Goal: Task Accomplishment & Management: Manage account settings

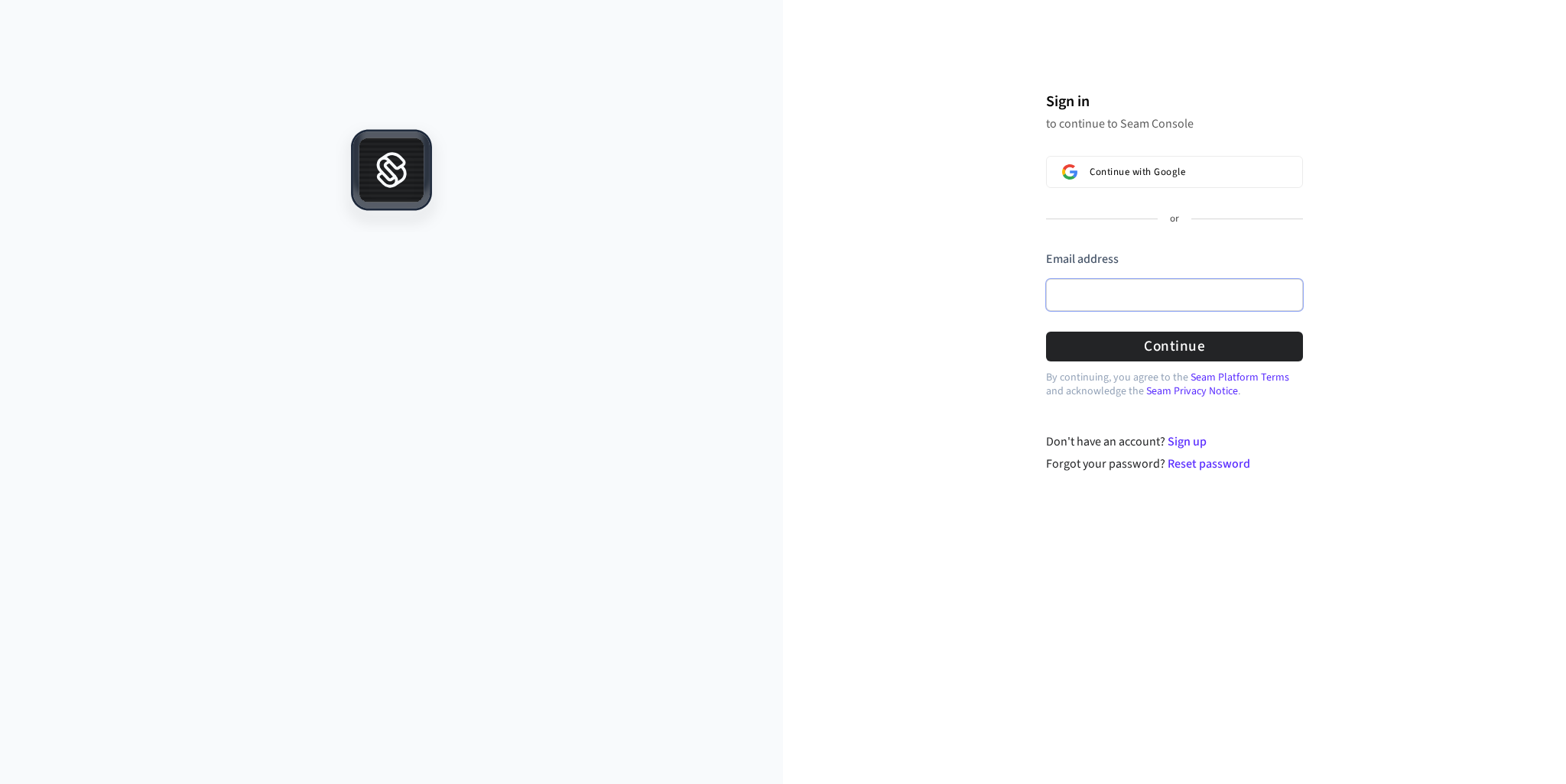
click at [1133, 284] on input "Email address" at bounding box center [1175, 295] width 257 height 32
type input "**********"
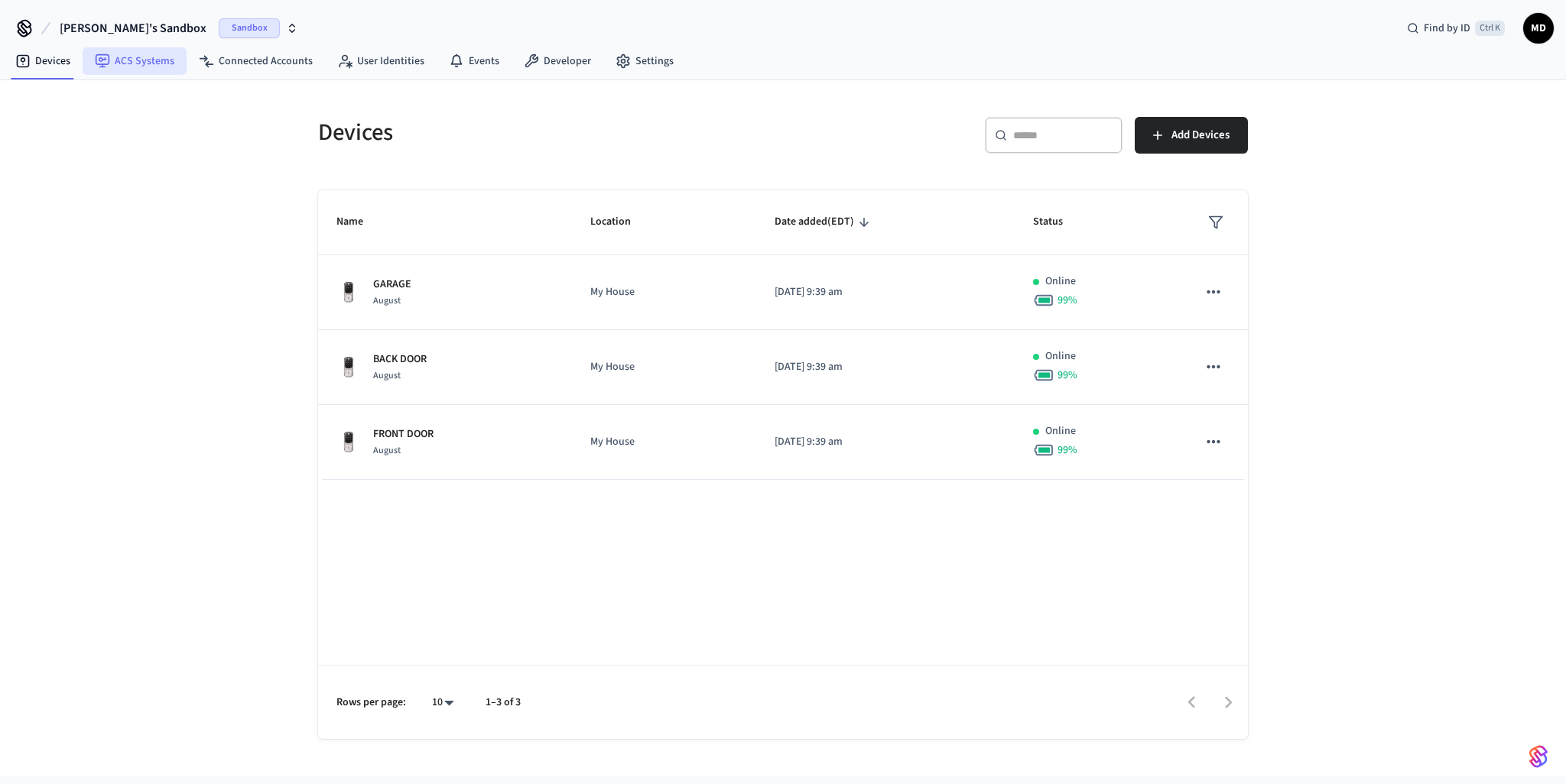
click at [121, 60] on link "ACS Systems" at bounding box center [134, 62] width 104 height 28
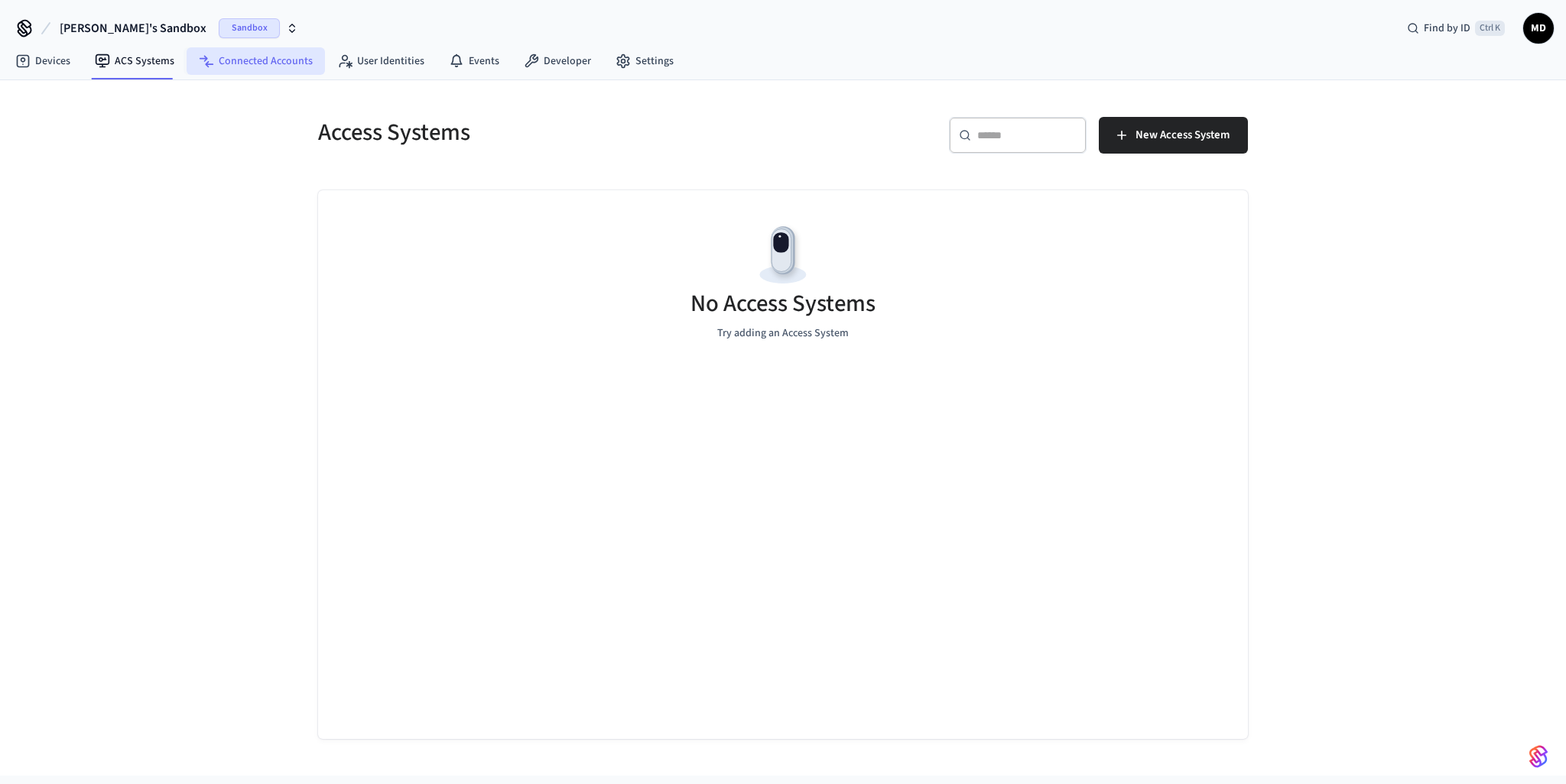
click at [268, 52] on link "Connected Accounts" at bounding box center [256, 62] width 139 height 28
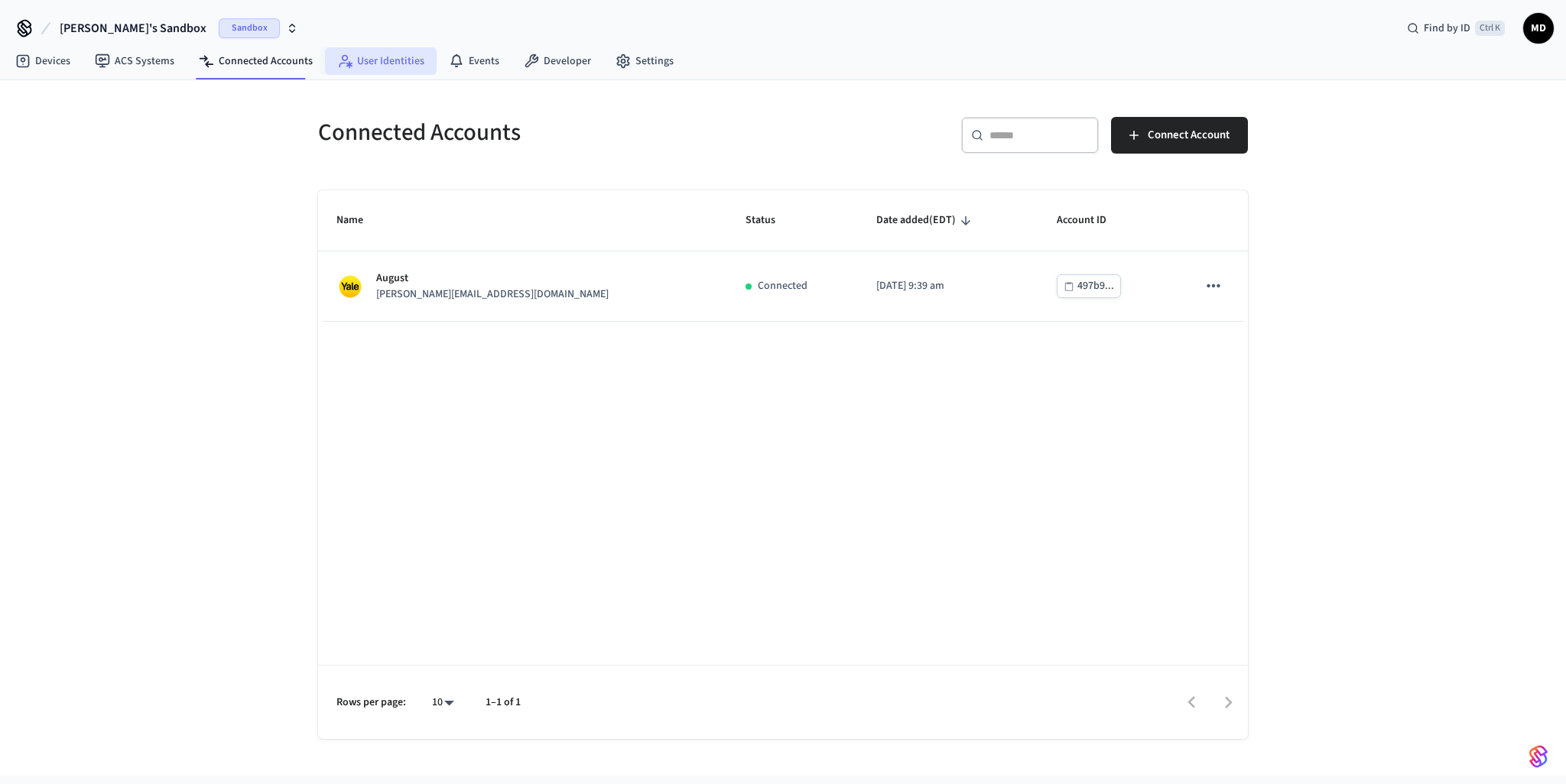
click at [370, 71] on link "User Identities" at bounding box center [381, 62] width 112 height 28
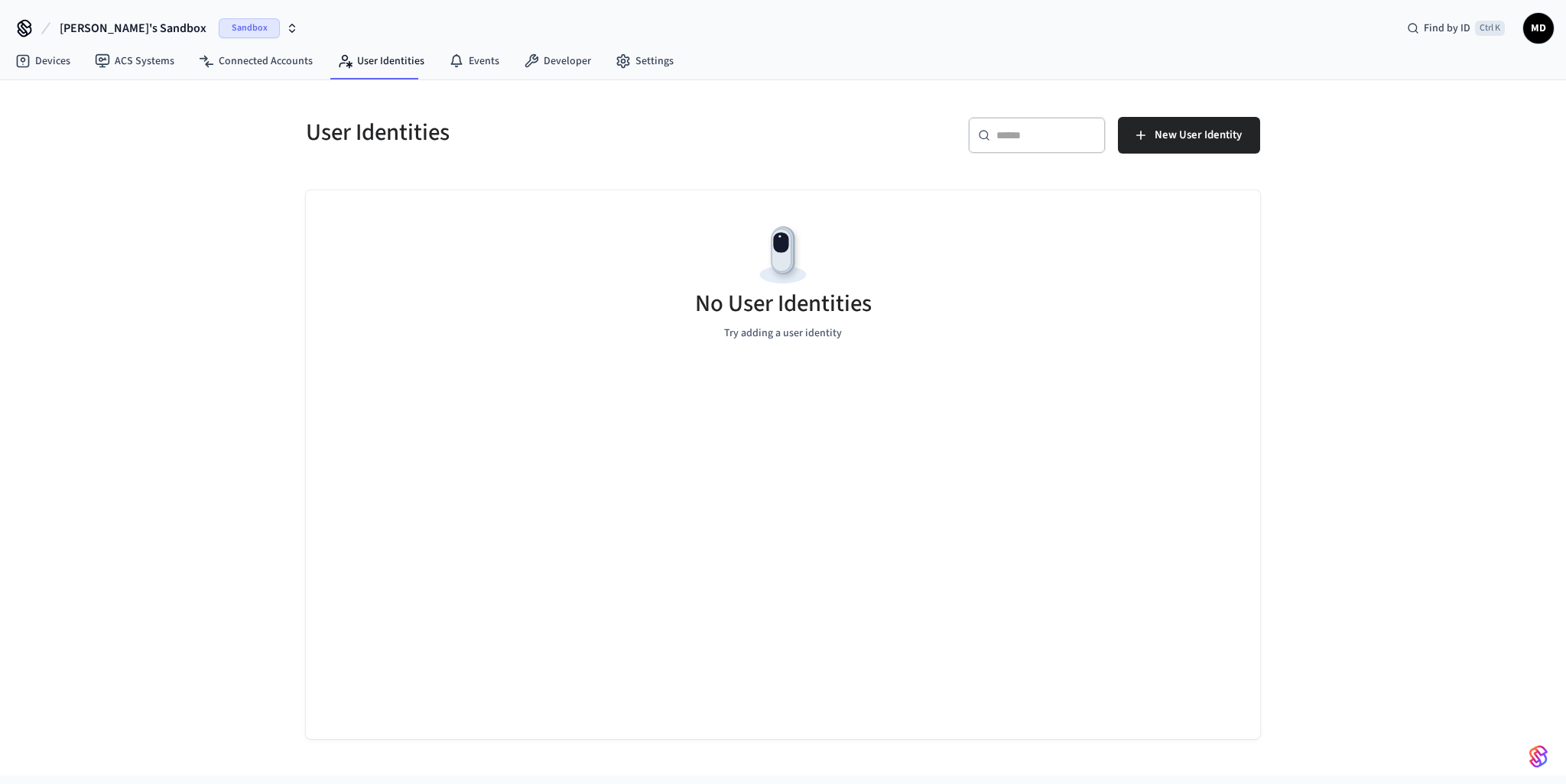
click at [286, 23] on icon "button" at bounding box center [292, 29] width 12 height 12
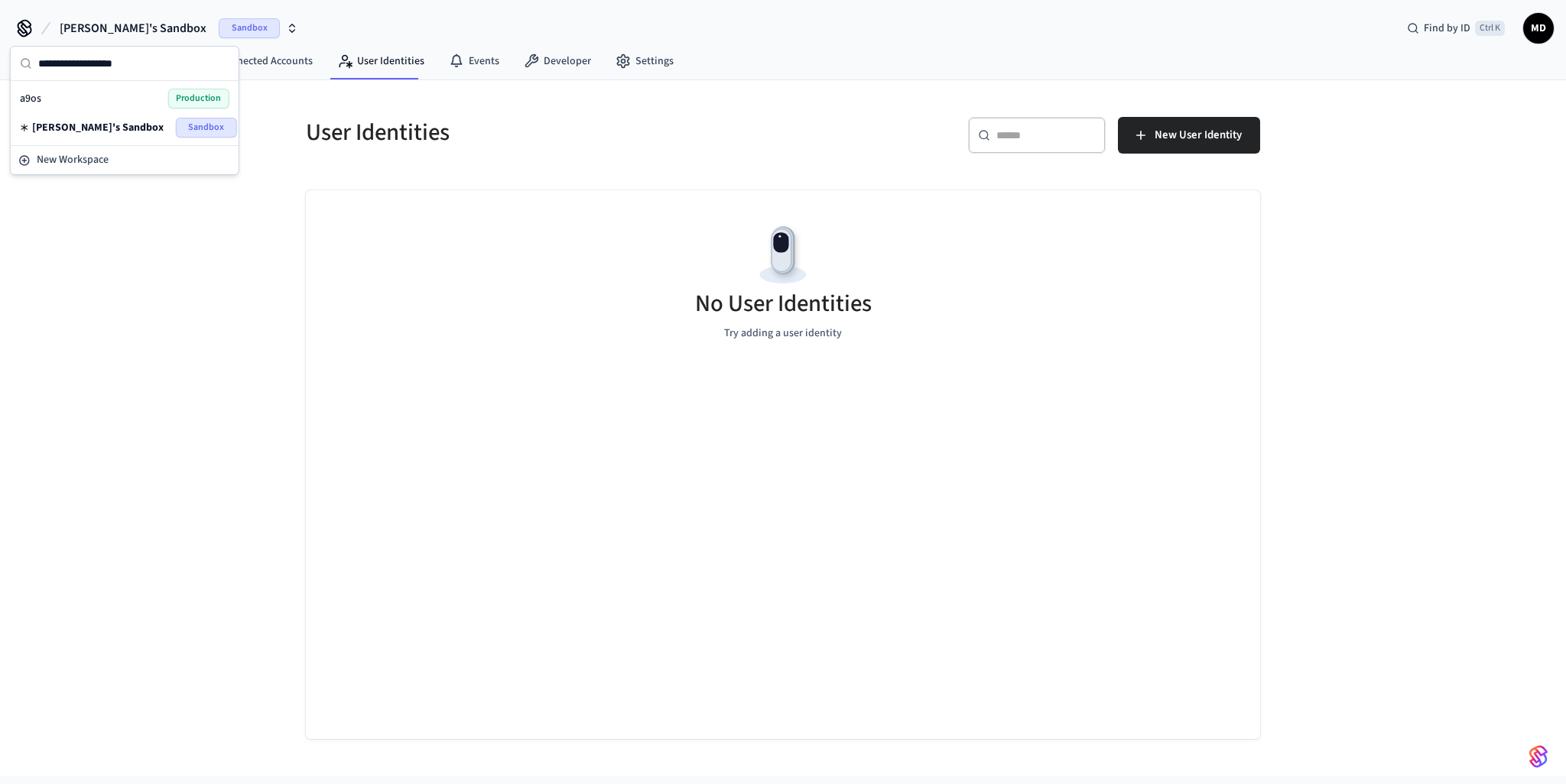
click at [143, 126] on div "[PERSON_NAME]'s Sandbox Sandbox" at bounding box center [125, 127] width 210 height 20
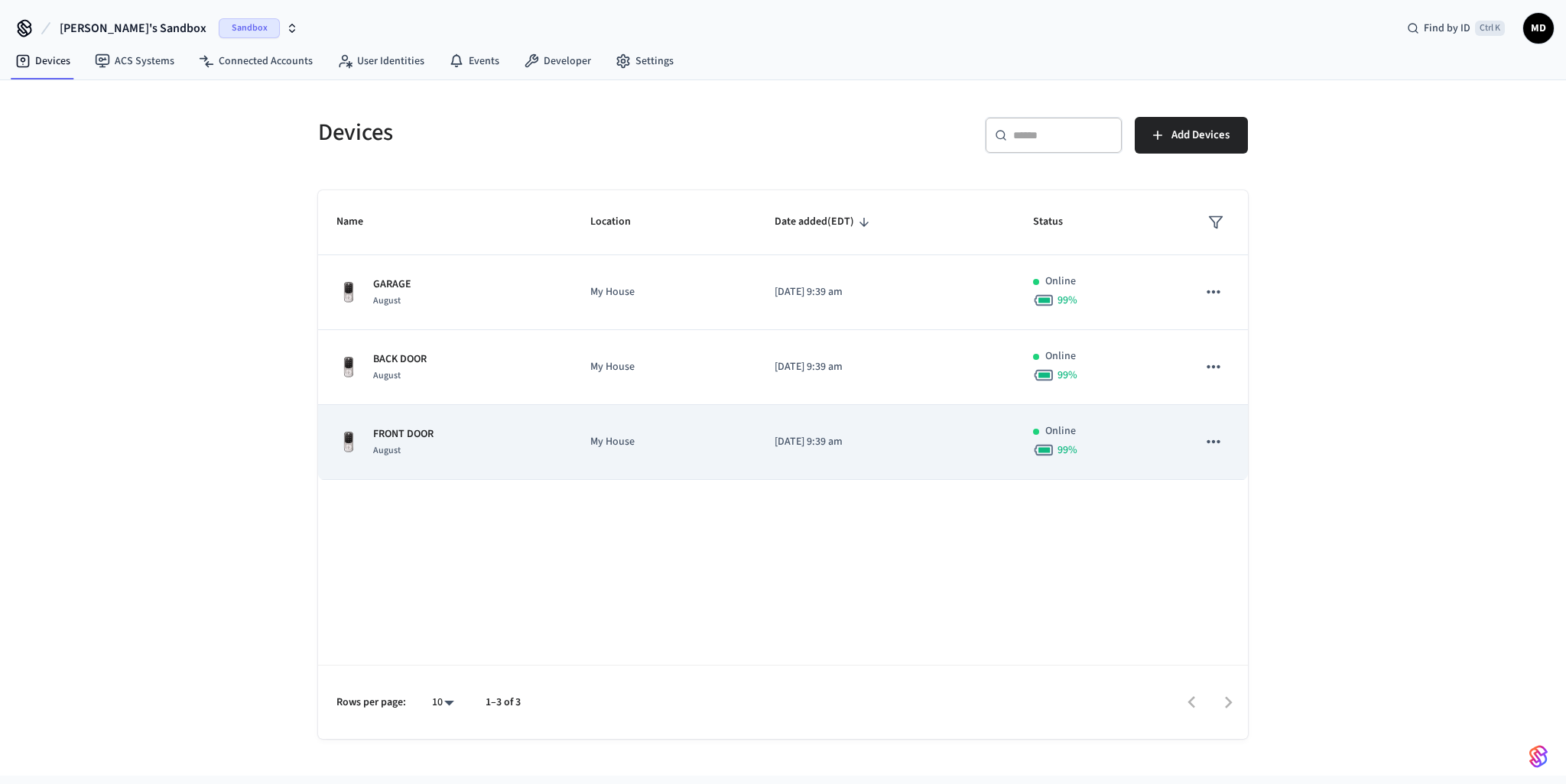
click at [1215, 438] on icon "sticky table" at bounding box center [1214, 441] width 20 height 20
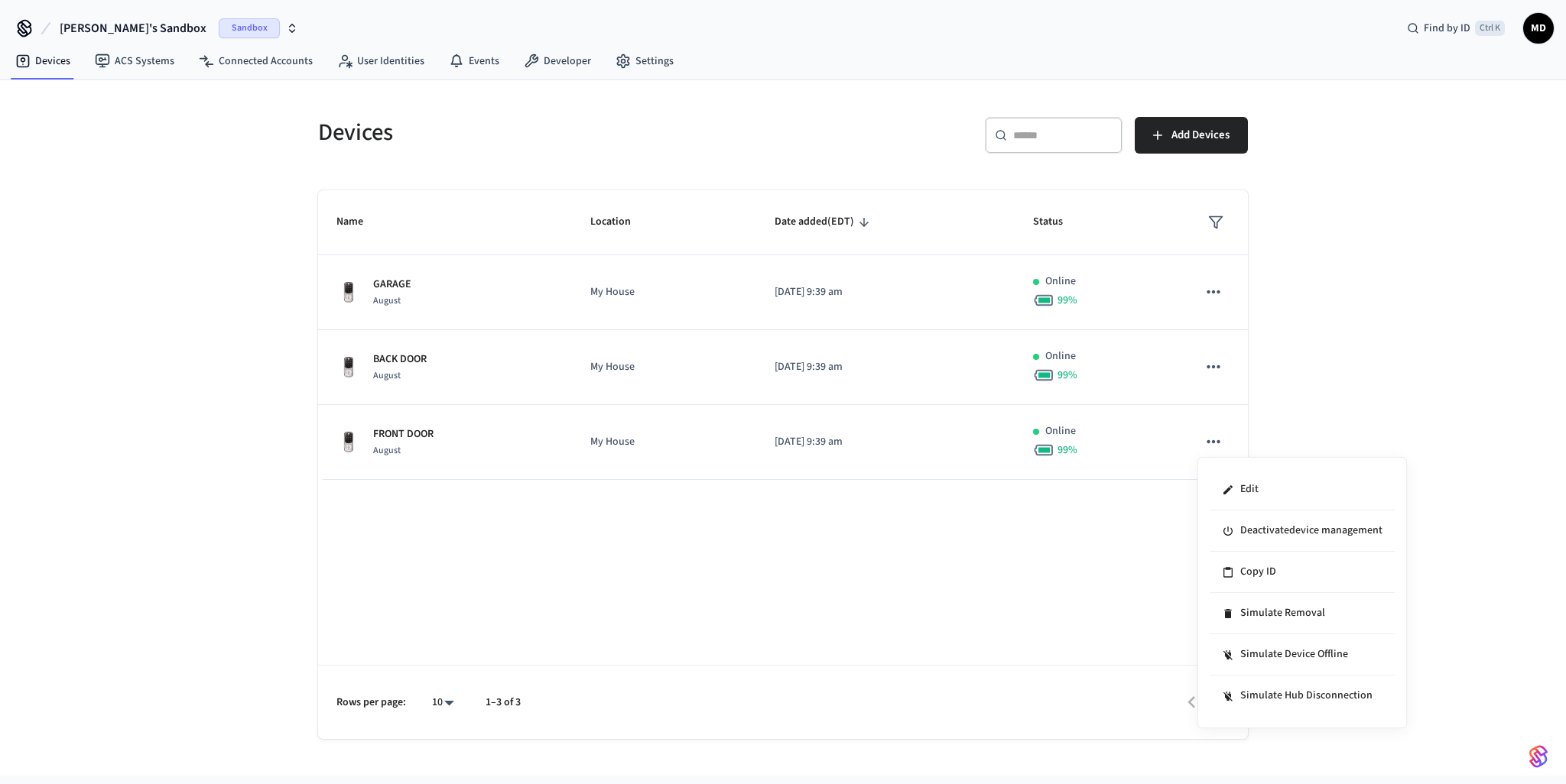
click at [1333, 407] on div at bounding box center [783, 392] width 1566 height 784
click at [633, 56] on link "Settings" at bounding box center [645, 62] width 82 height 28
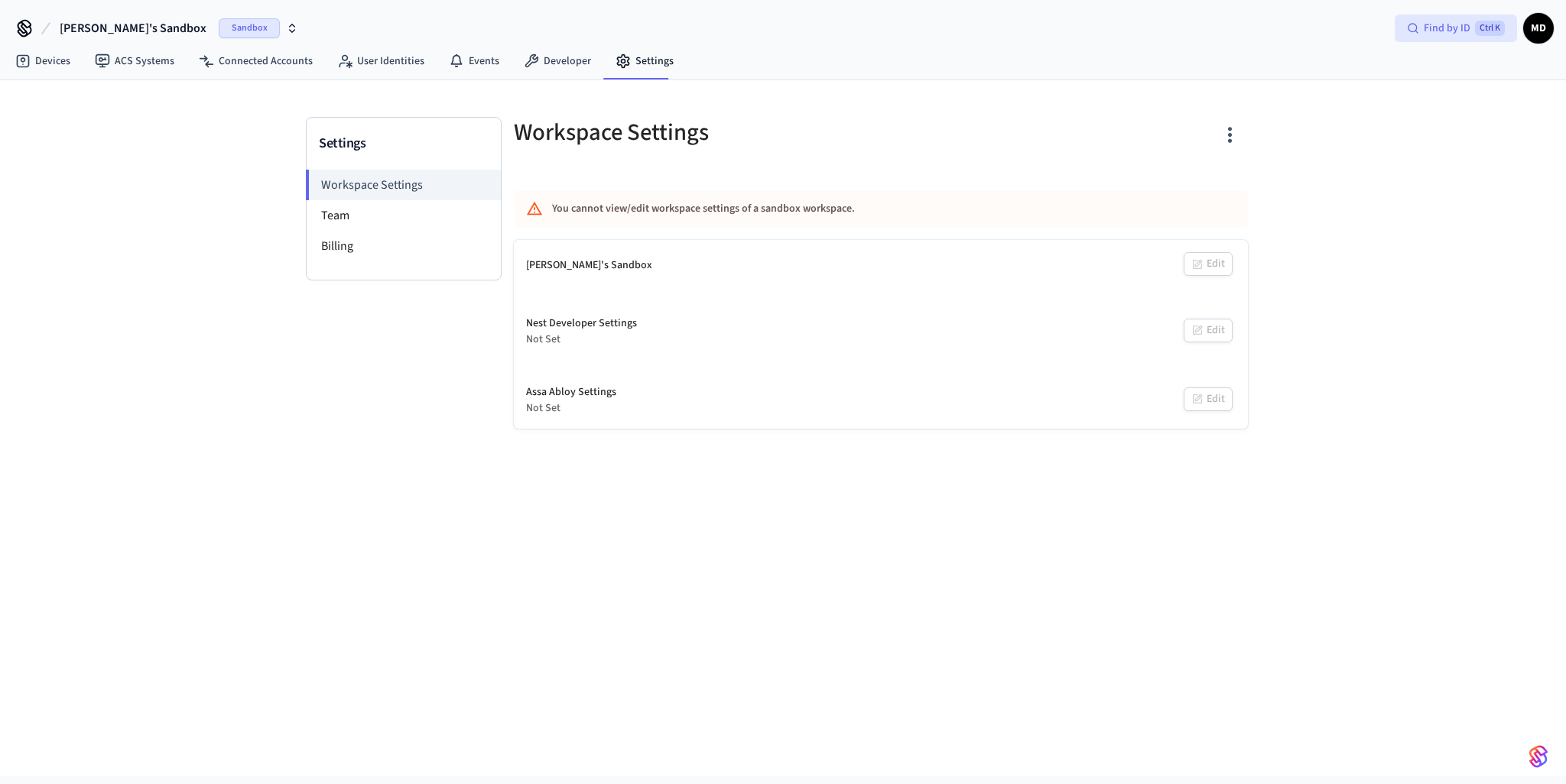
click at [1405, 23] on div "Find by ID Ctrl K" at bounding box center [1456, 29] width 122 height 28
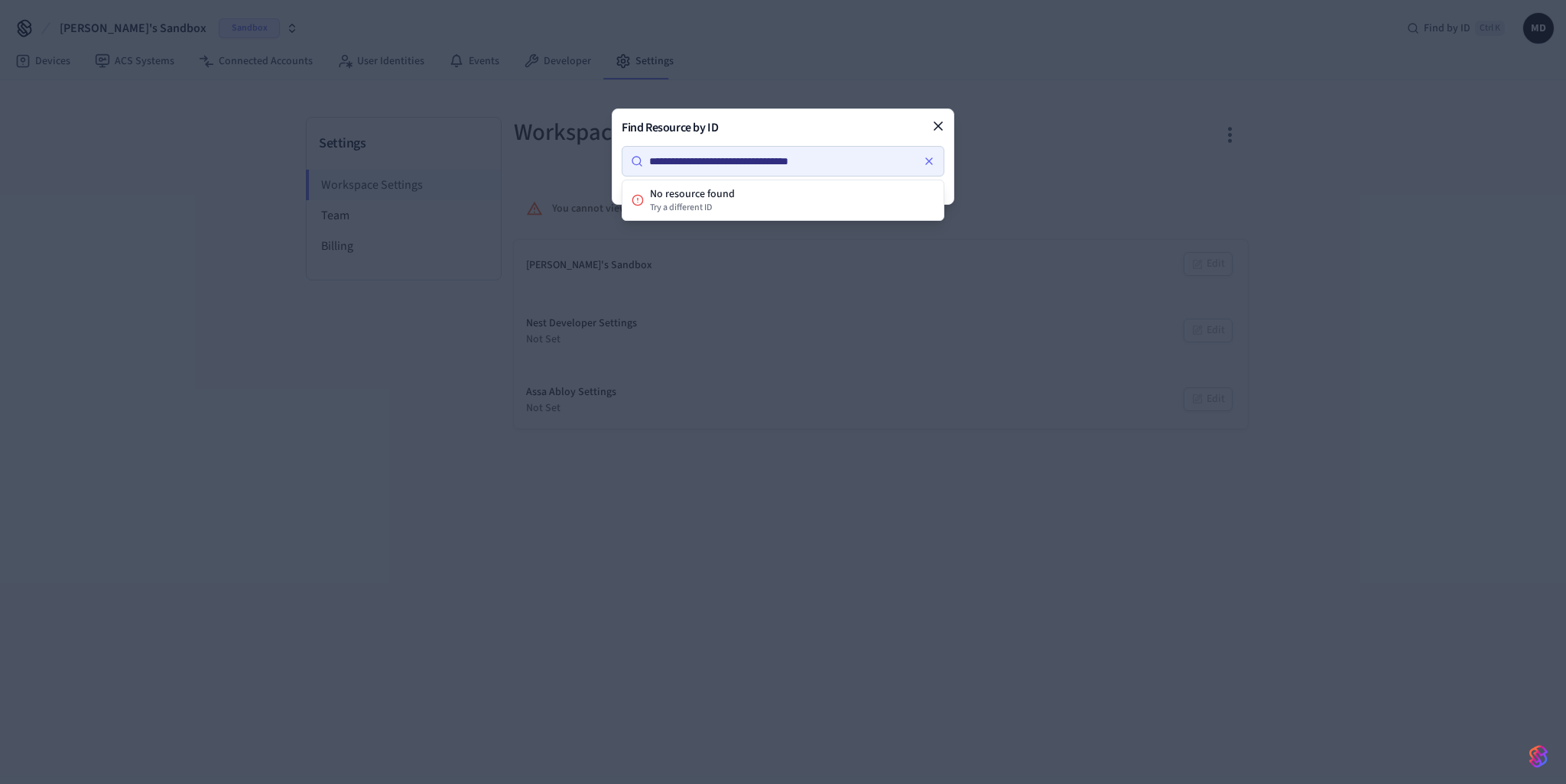
click at [871, 163] on input "**********" at bounding box center [781, 160] width 277 height 18
type input "**********"
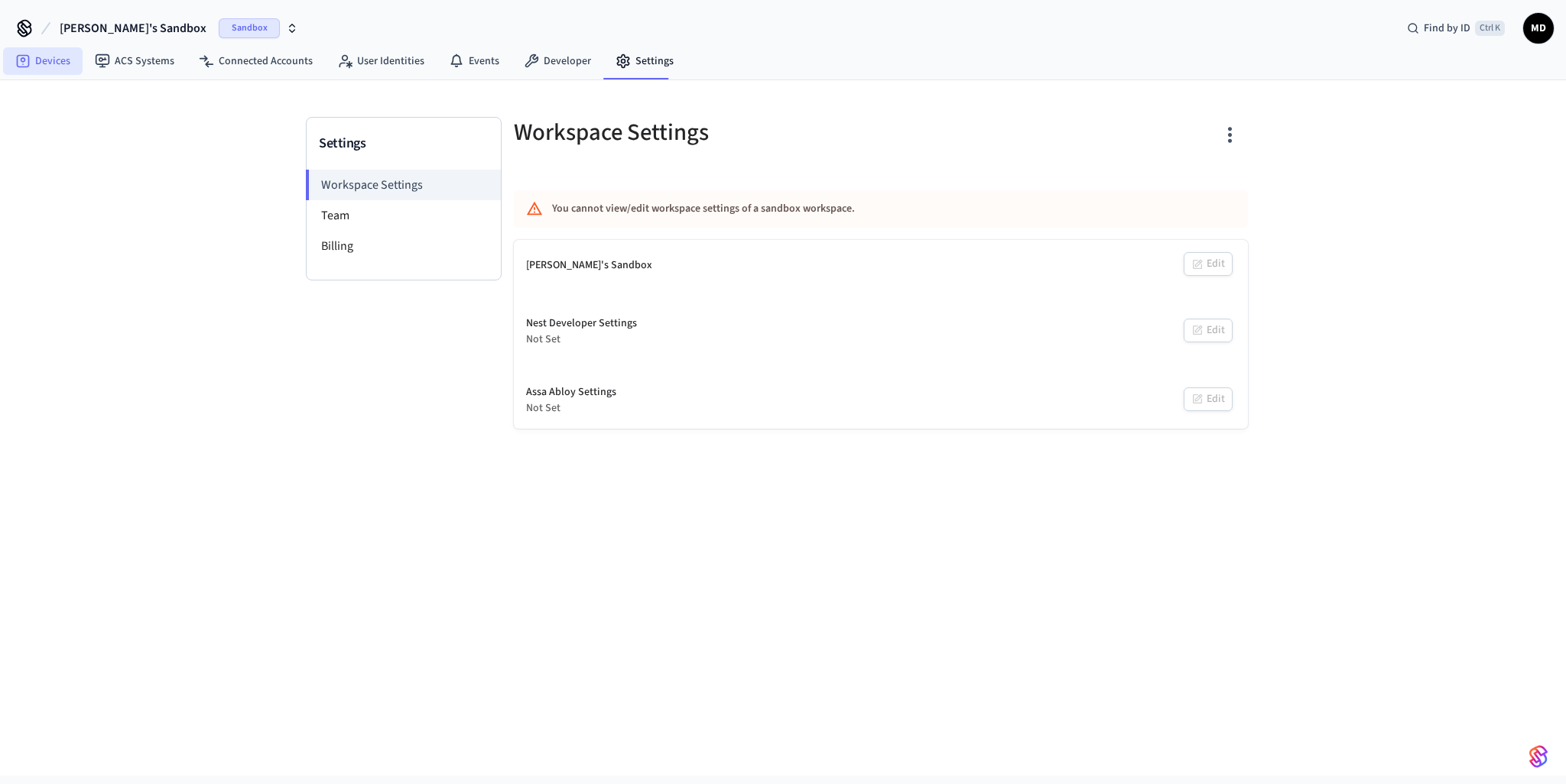
click at [50, 63] on link "Devices" at bounding box center [43, 62] width 80 height 28
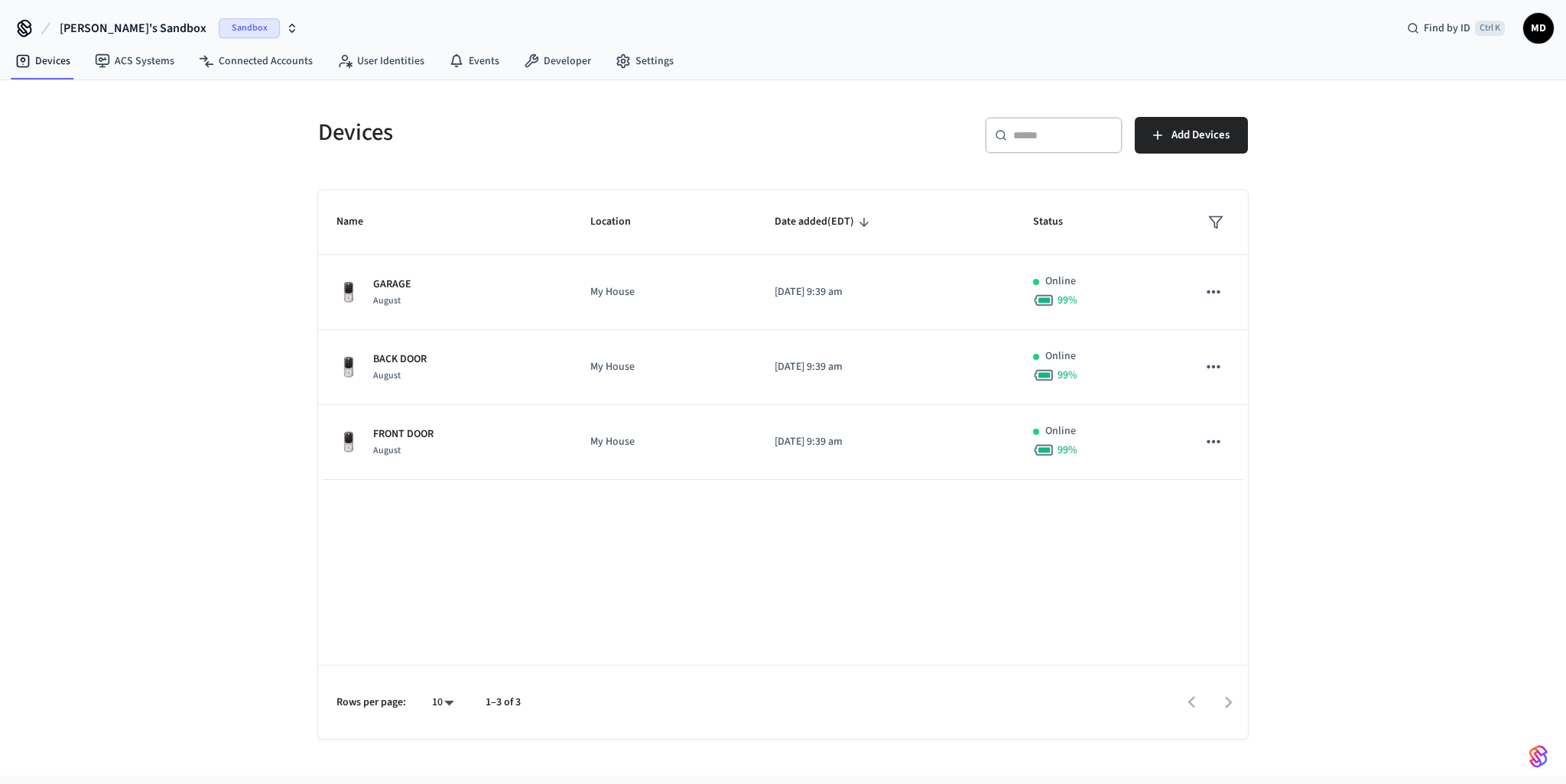
click at [92, 24] on span "[PERSON_NAME]'s Sandbox" at bounding box center [133, 28] width 147 height 18
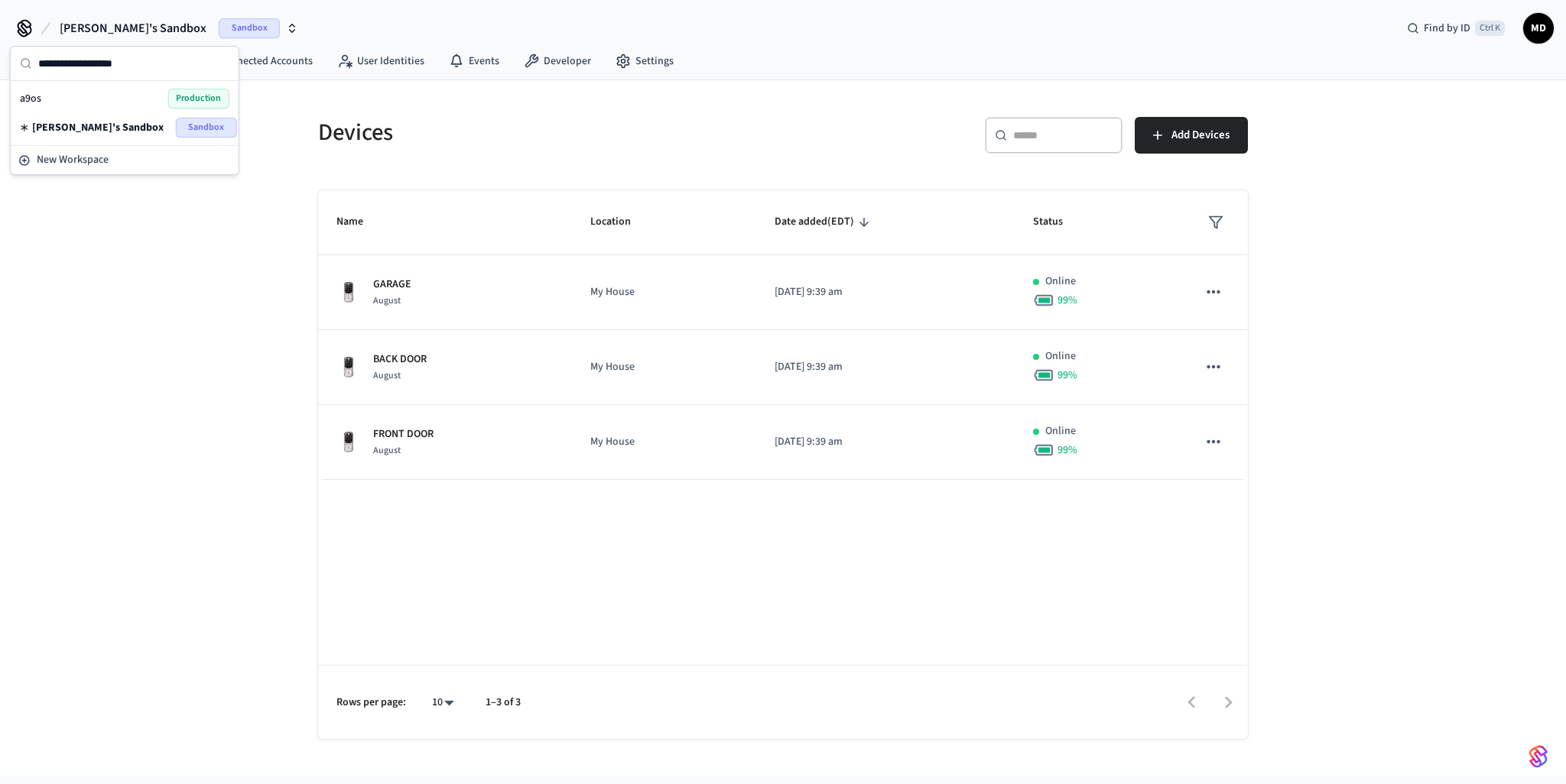
click at [30, 97] on span "a9os" at bounding box center [30, 99] width 22 height 16
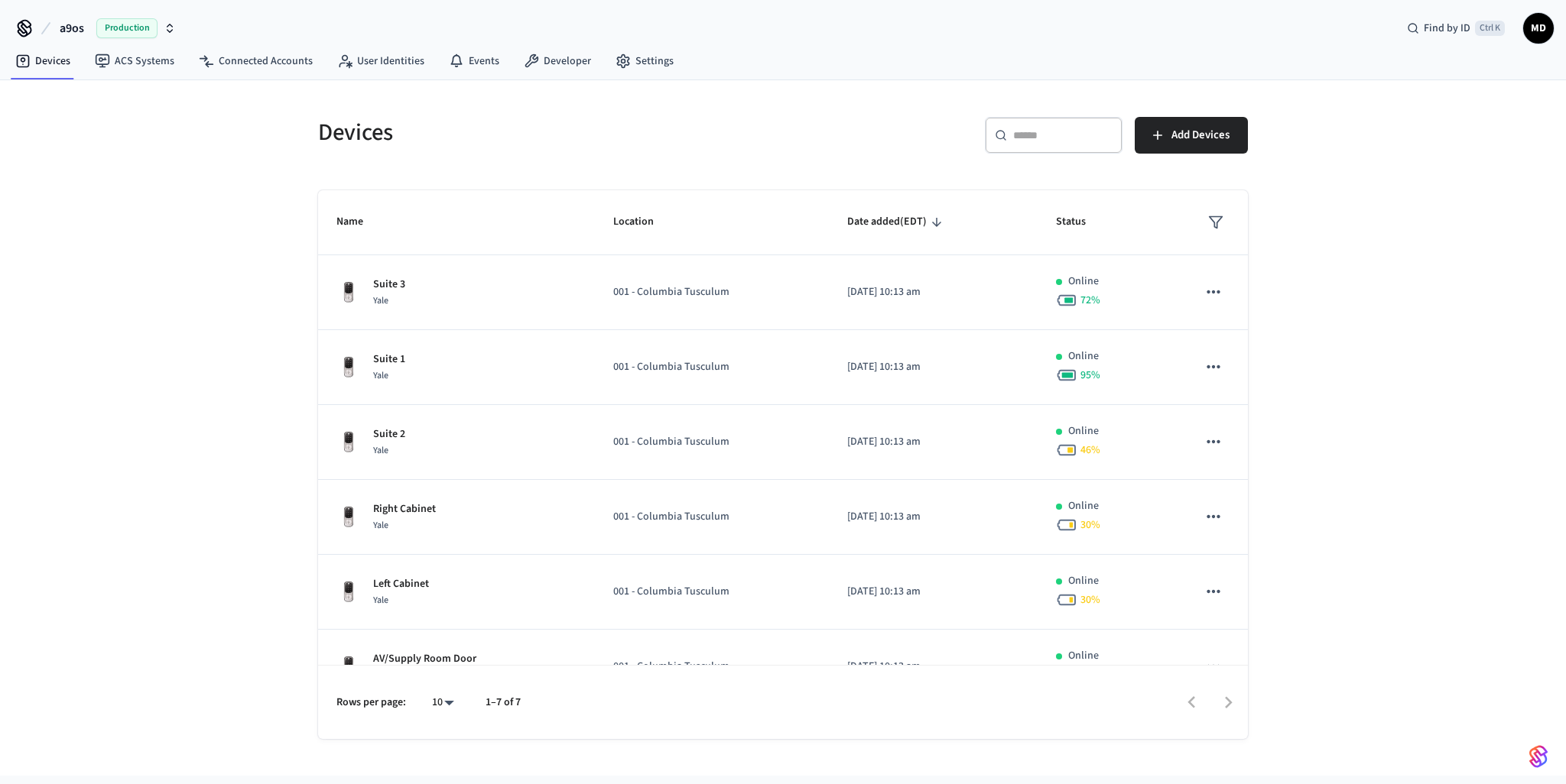
click at [63, 25] on span "a9os" at bounding box center [72, 28] width 24 height 18
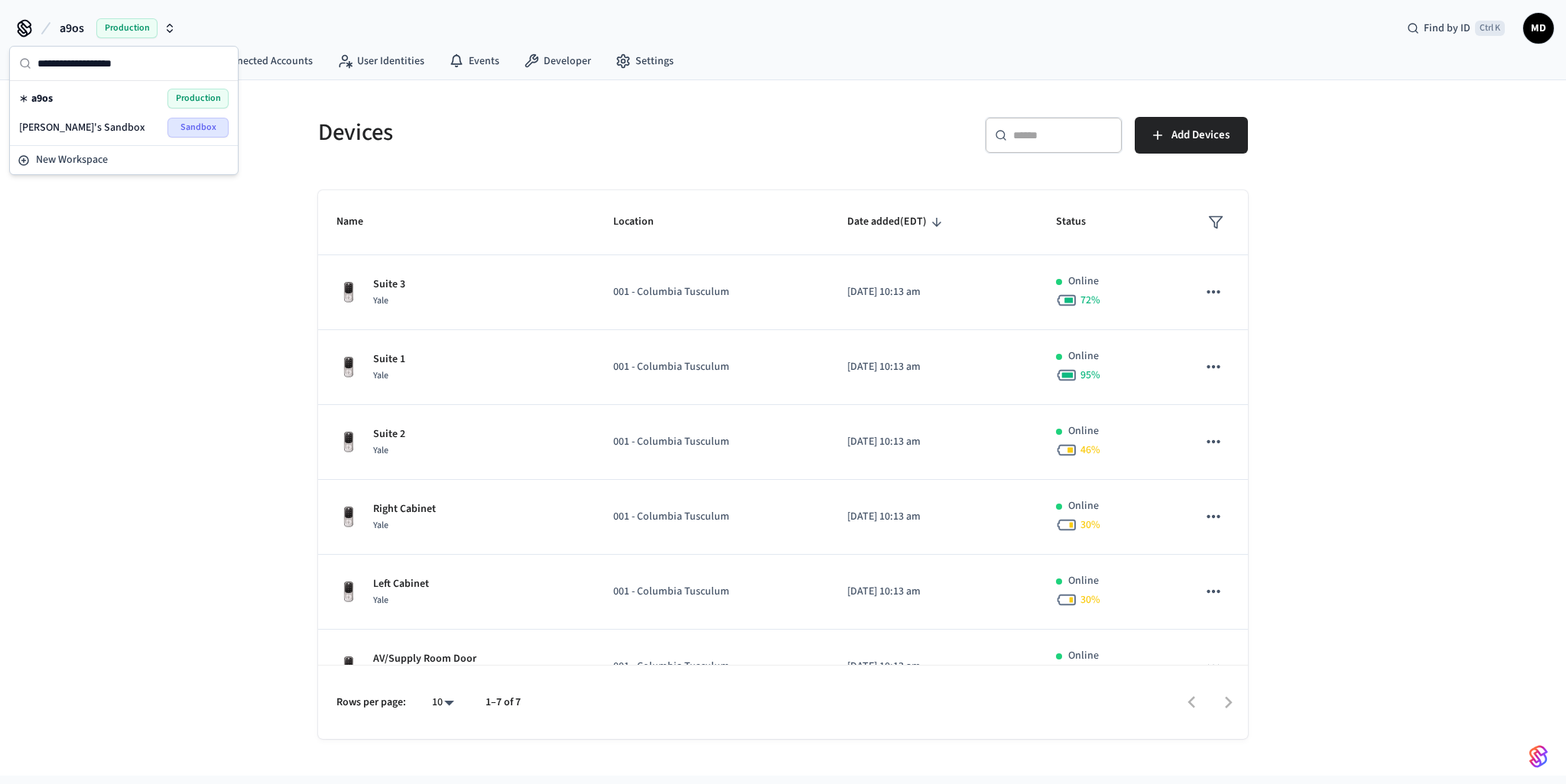
click at [192, 126] on span "Sandbox" at bounding box center [198, 127] width 62 height 20
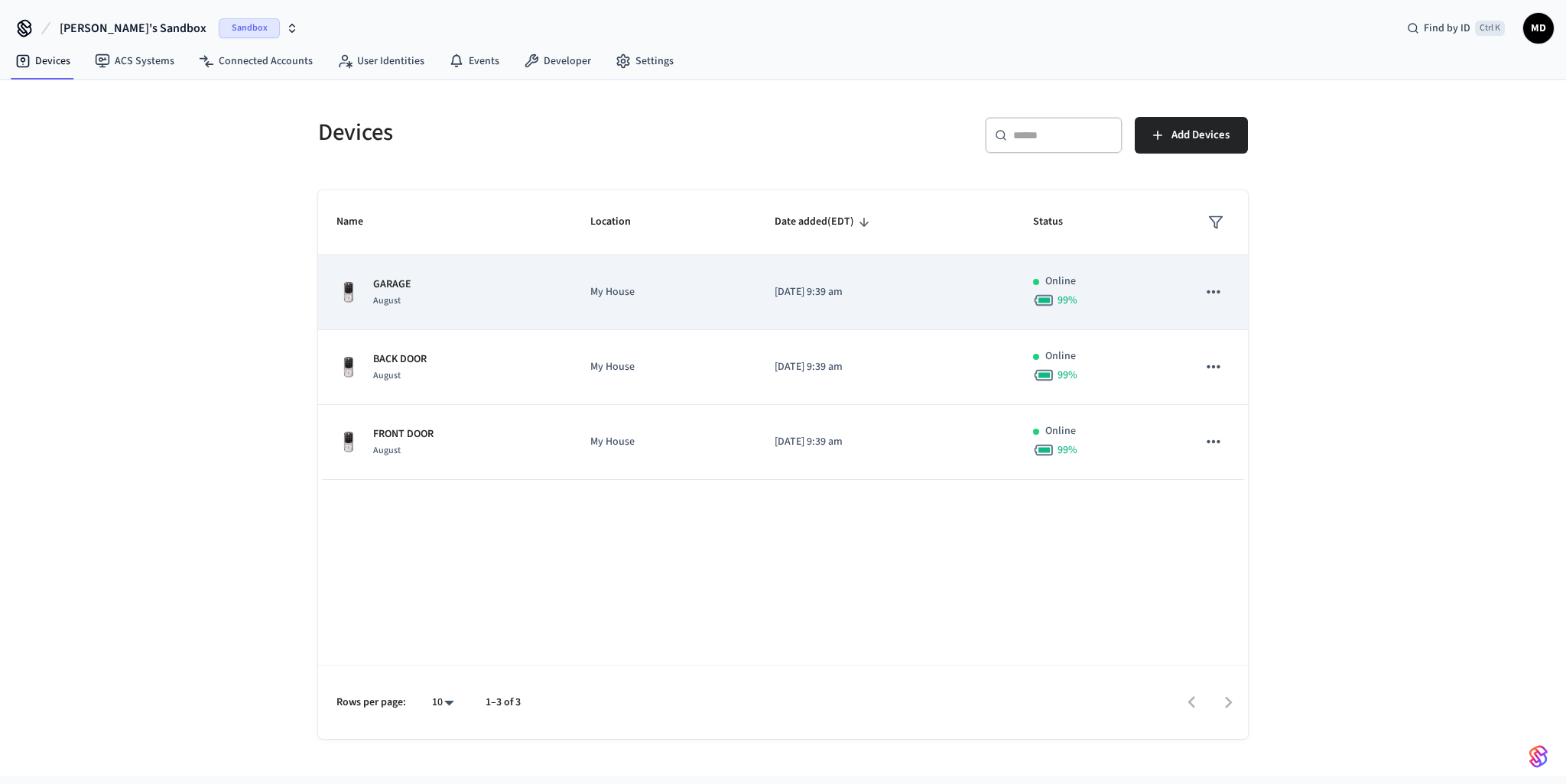
click at [1217, 290] on icon "sticky table" at bounding box center [1214, 291] width 20 height 20
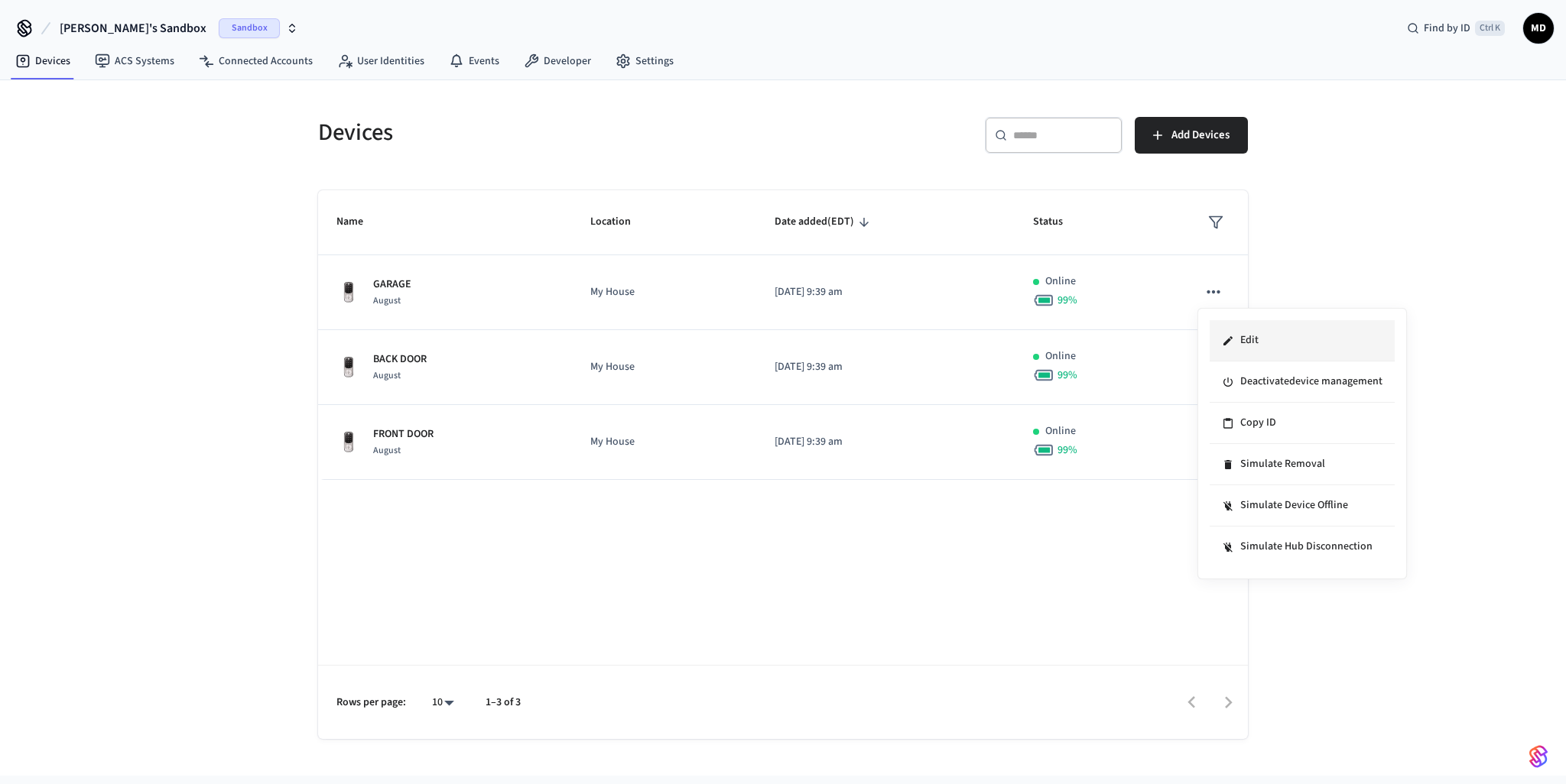
click at [1291, 325] on li "Edit" at bounding box center [1302, 341] width 185 height 42
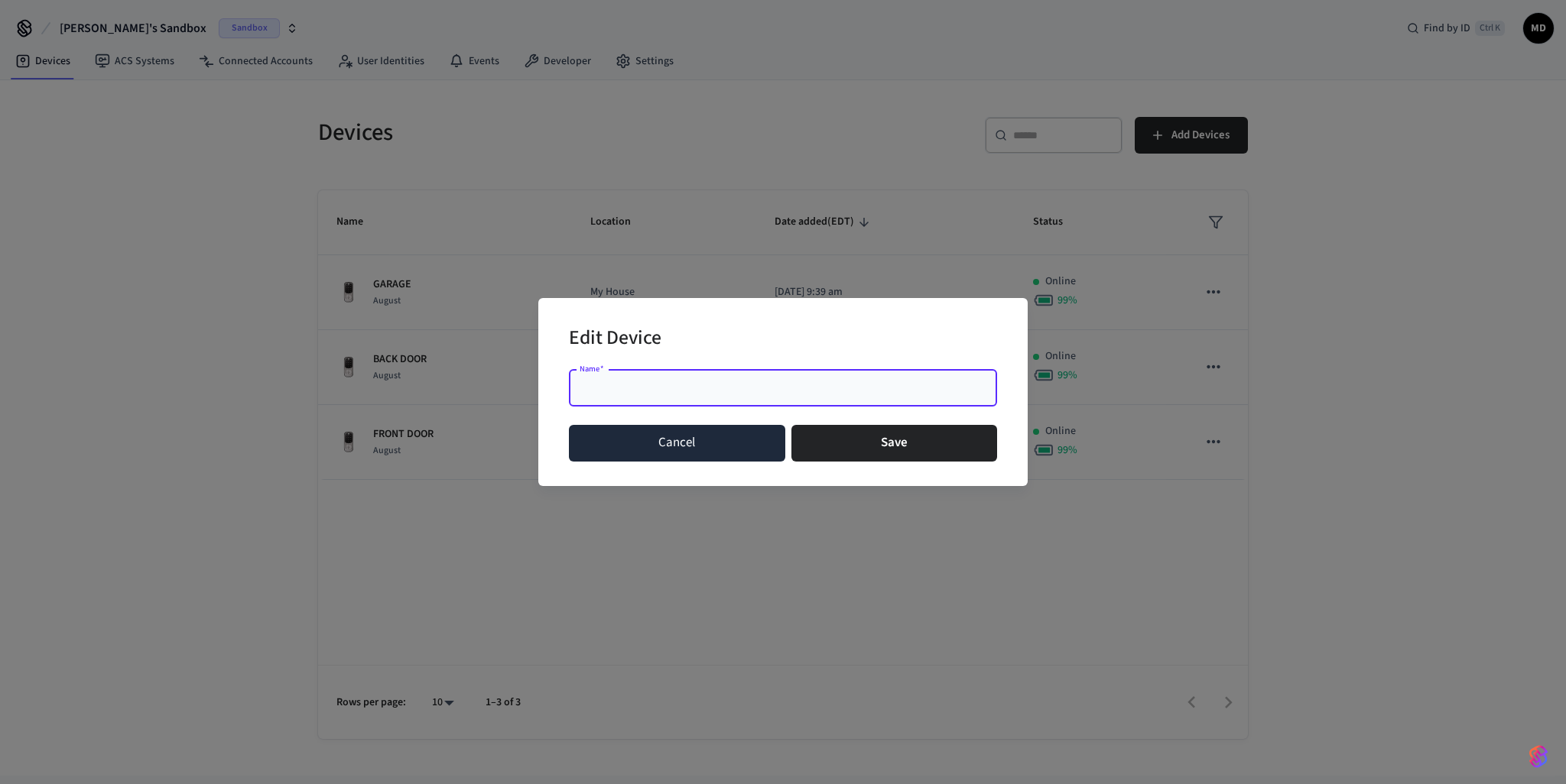
click at [659, 457] on button "Cancel" at bounding box center [677, 443] width 216 height 36
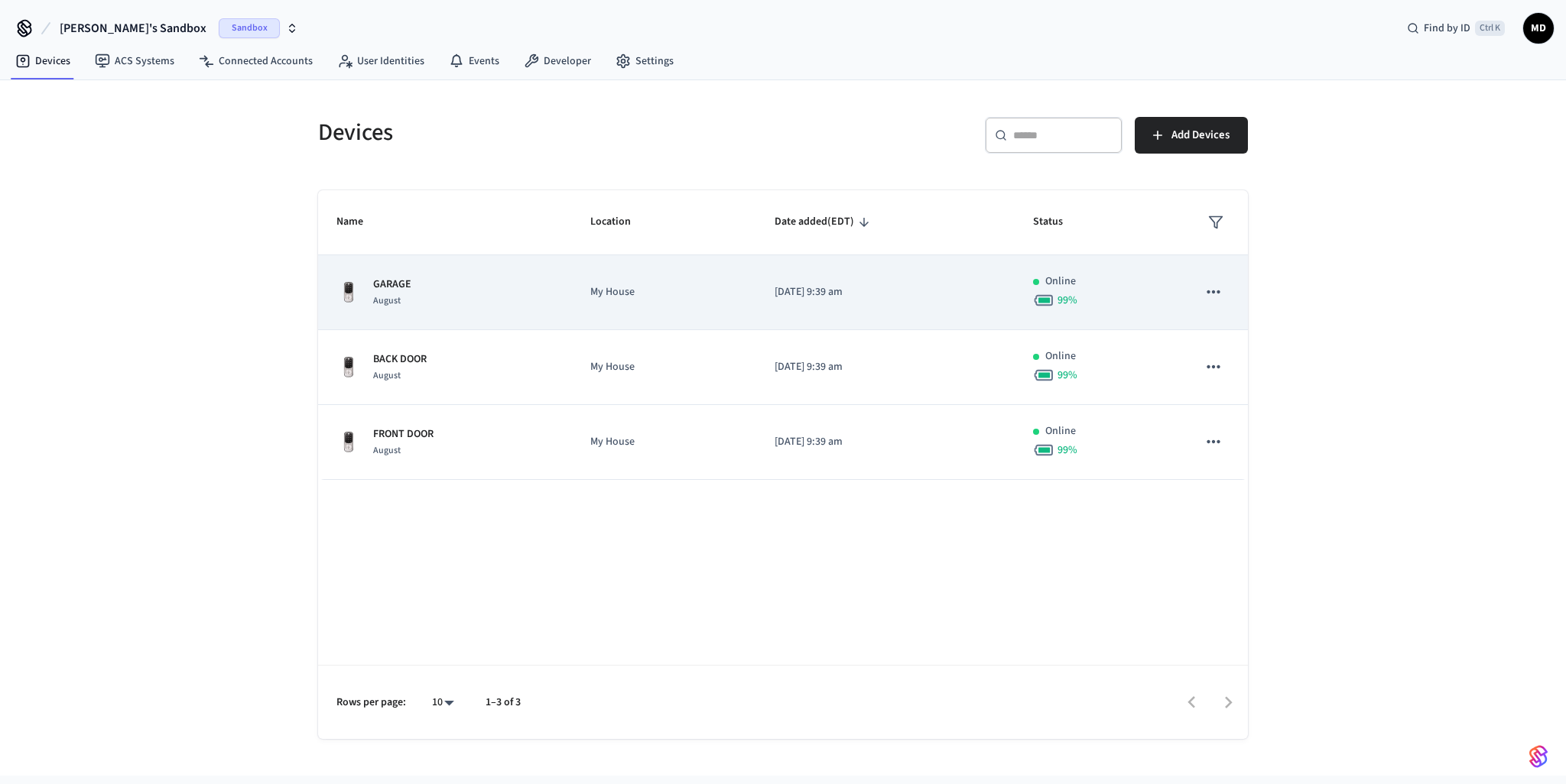
click at [1215, 297] on icon "sticky table" at bounding box center [1214, 291] width 20 height 20
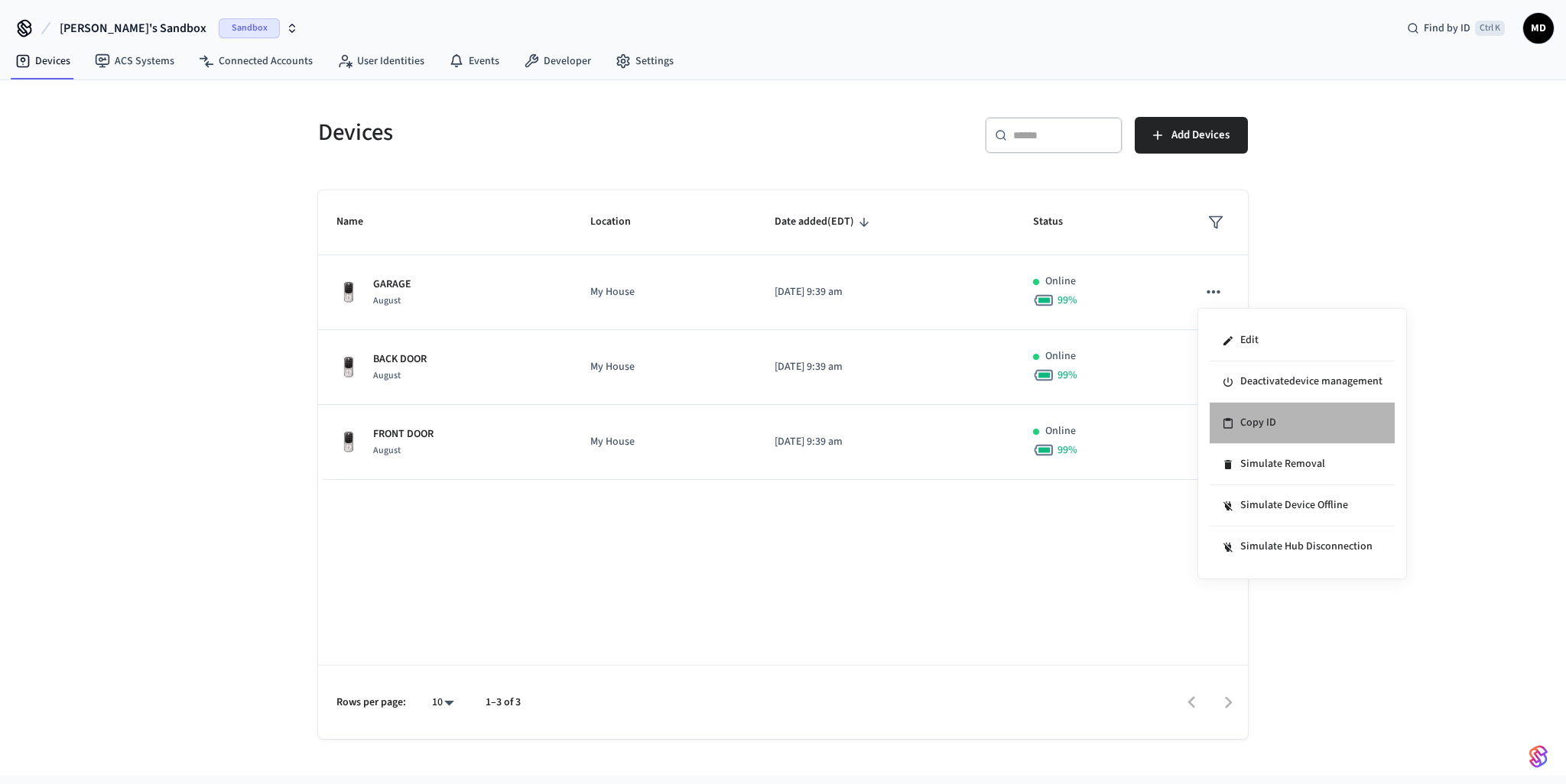
click at [1288, 432] on li "Copy ID" at bounding box center [1302, 424] width 185 height 42
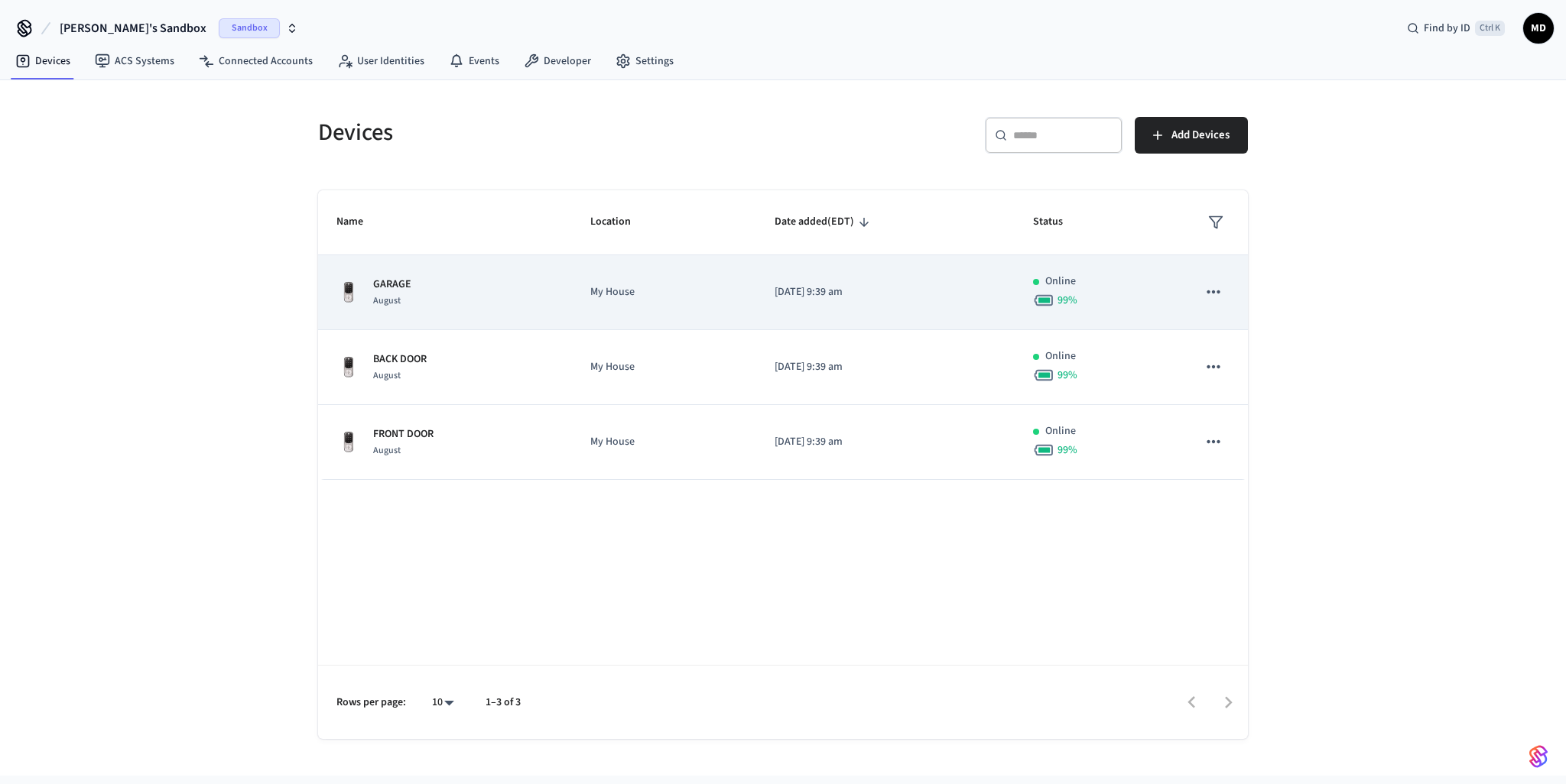
click at [1209, 295] on icon "sticky table" at bounding box center [1214, 291] width 20 height 20
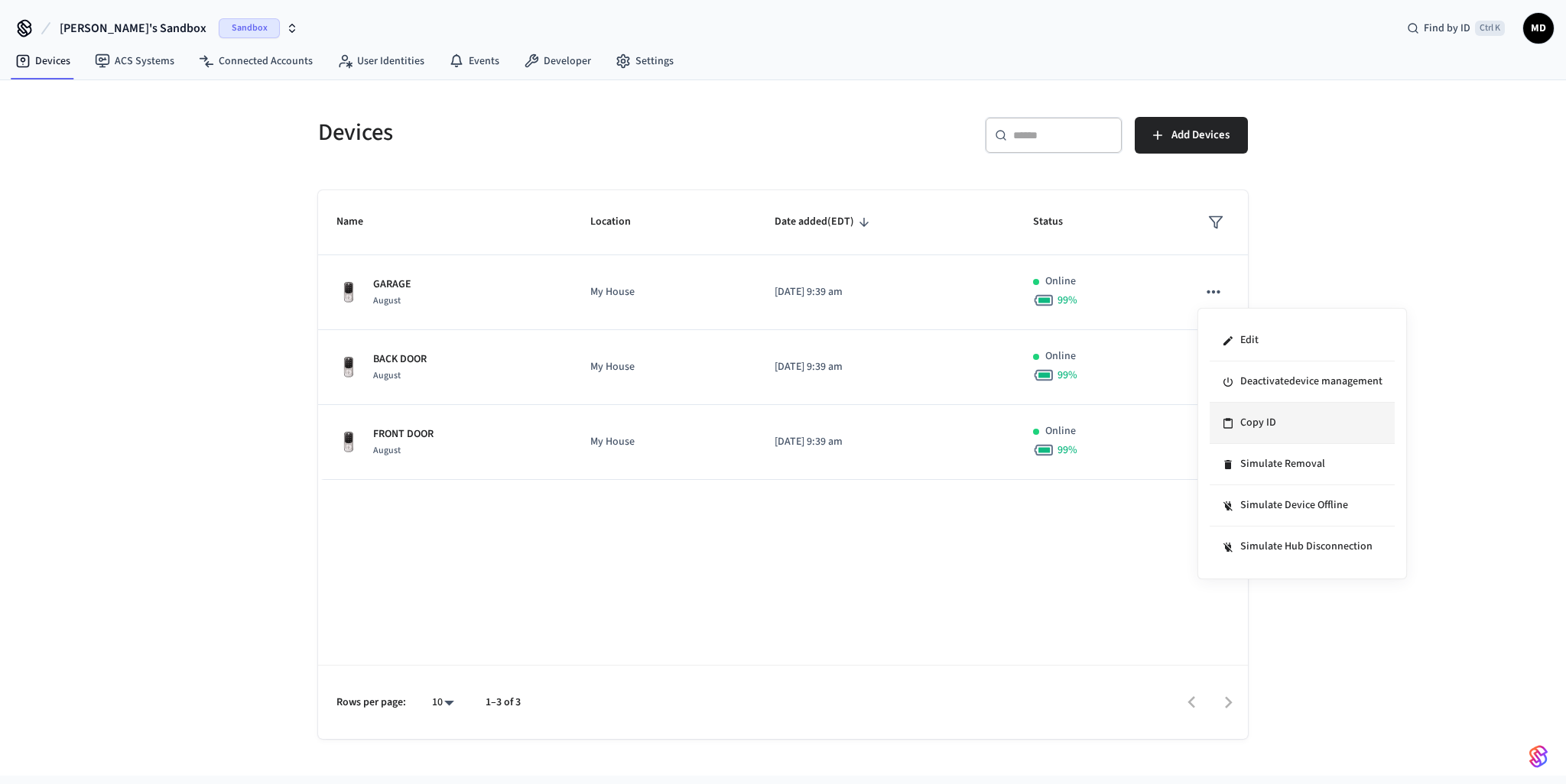
click at [1251, 429] on li "Copy ID" at bounding box center [1302, 424] width 185 height 42
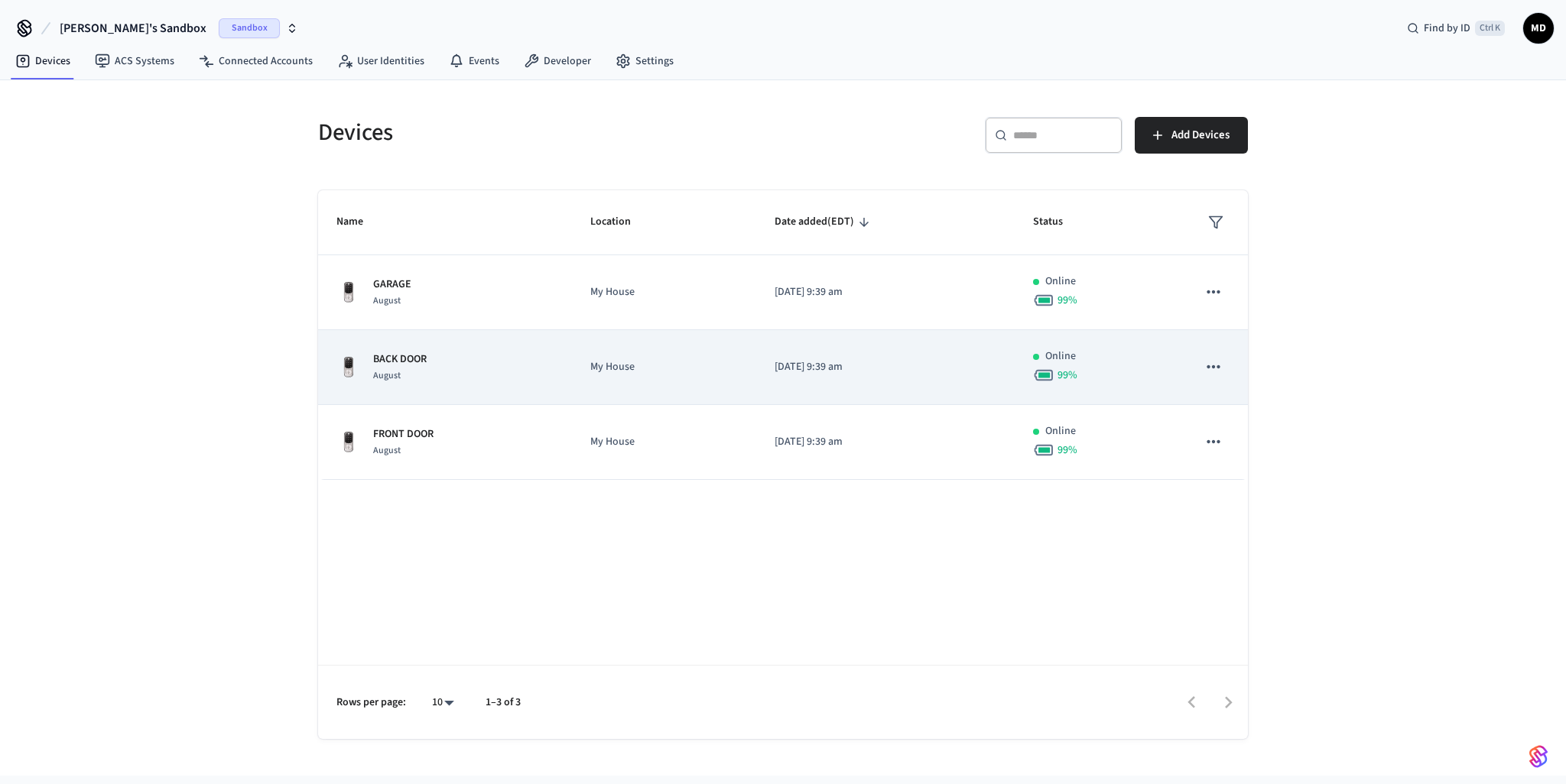
click at [1221, 364] on icon "sticky table" at bounding box center [1214, 367] width 20 height 20
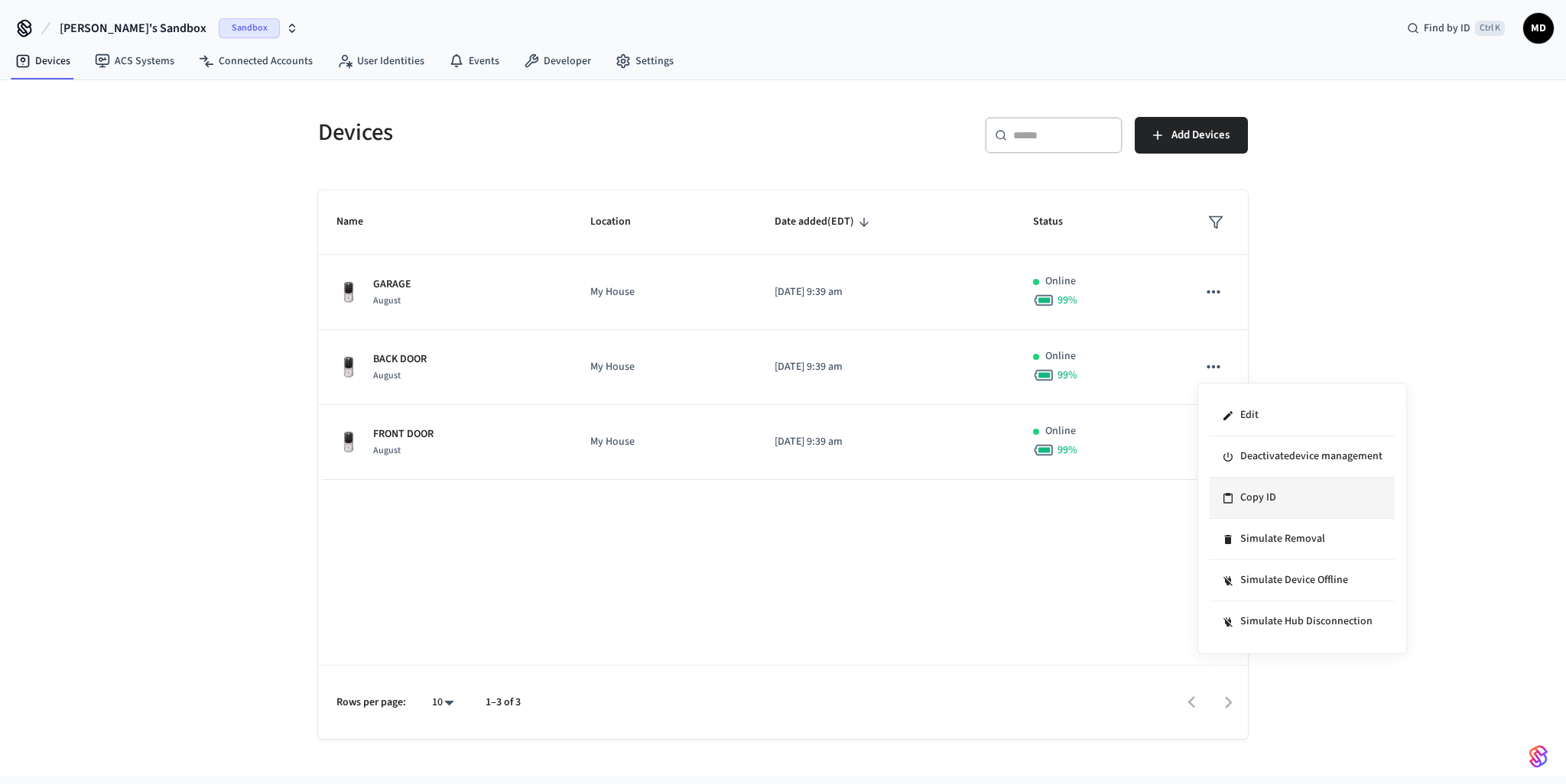
click at [1248, 496] on li "Copy ID" at bounding box center [1302, 499] width 185 height 42
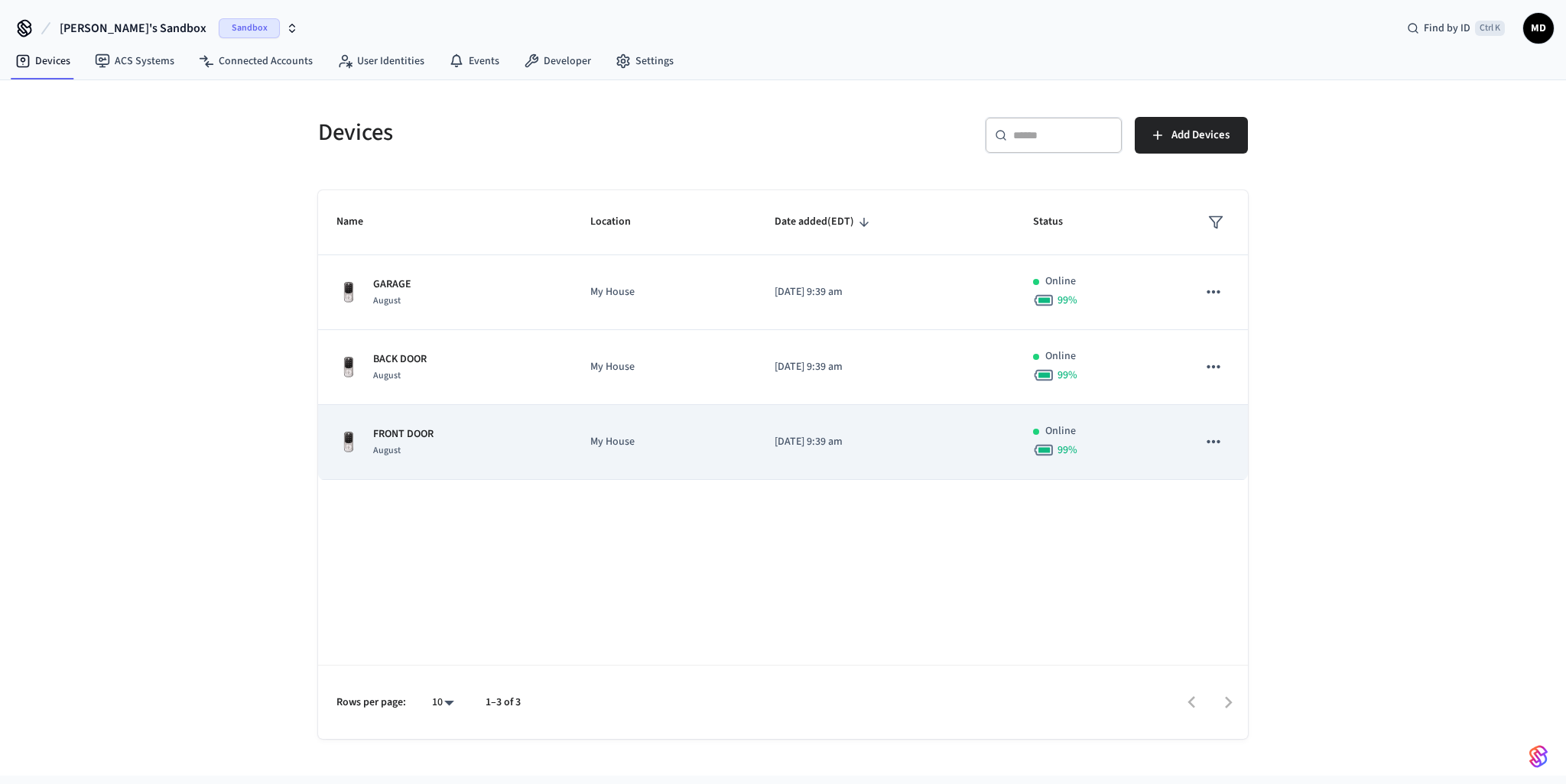
click at [431, 427] on p "FRONT DOOR" at bounding box center [403, 434] width 61 height 16
click at [423, 430] on p "FRONT DOOR" at bounding box center [403, 434] width 61 height 16
click at [953, 456] on td "[DATE] 9:39 am" at bounding box center [886, 442] width 259 height 75
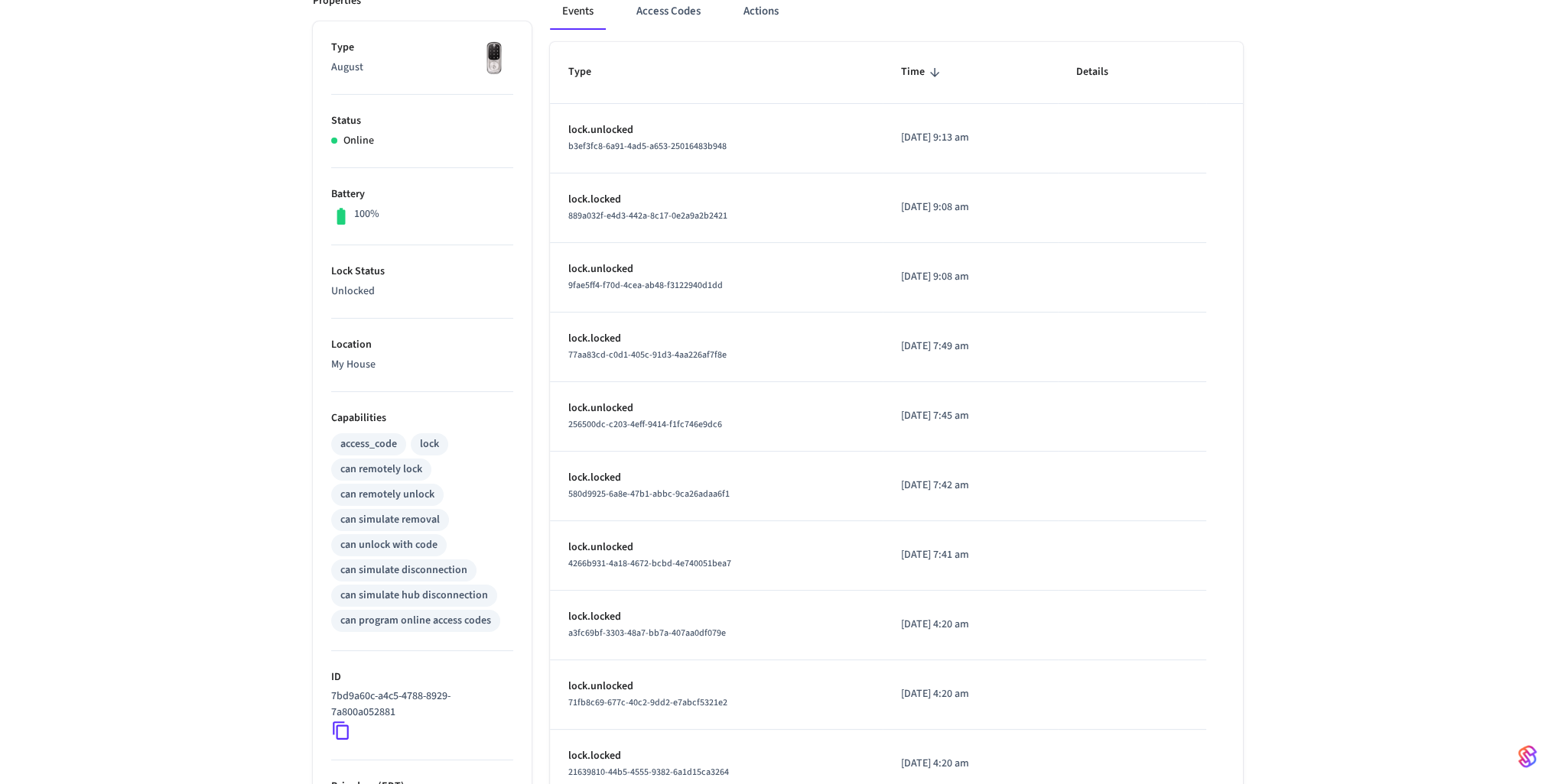
scroll to position [407, 0]
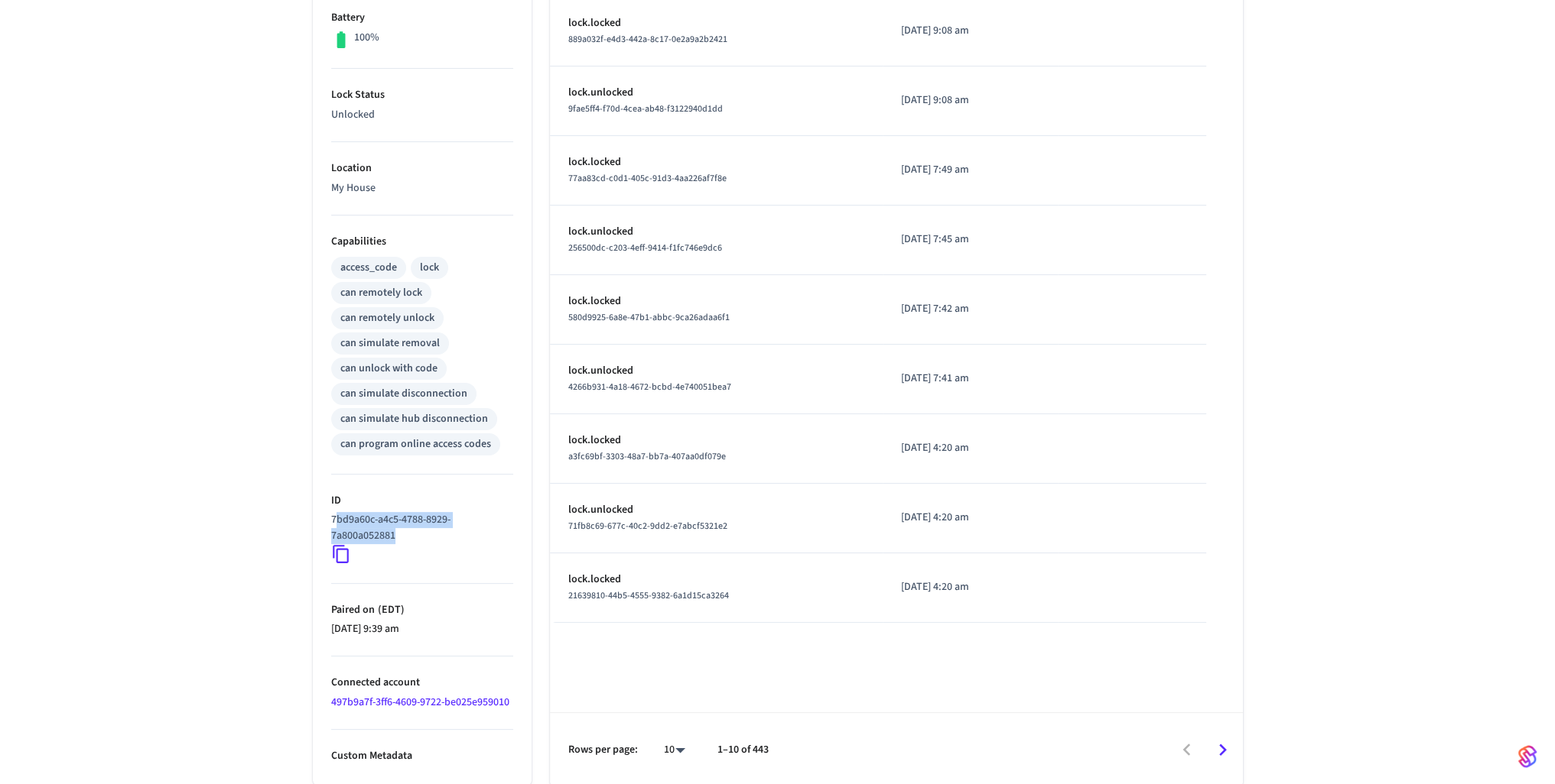
drag, startPoint x: 335, startPoint y: 519, endPoint x: 404, endPoint y: 548, distance: 74.8
click at [404, 548] on div "7bd9a60c-a4c5-4788-8929-7a800a052881" at bounding box center [423, 539] width 182 height 52
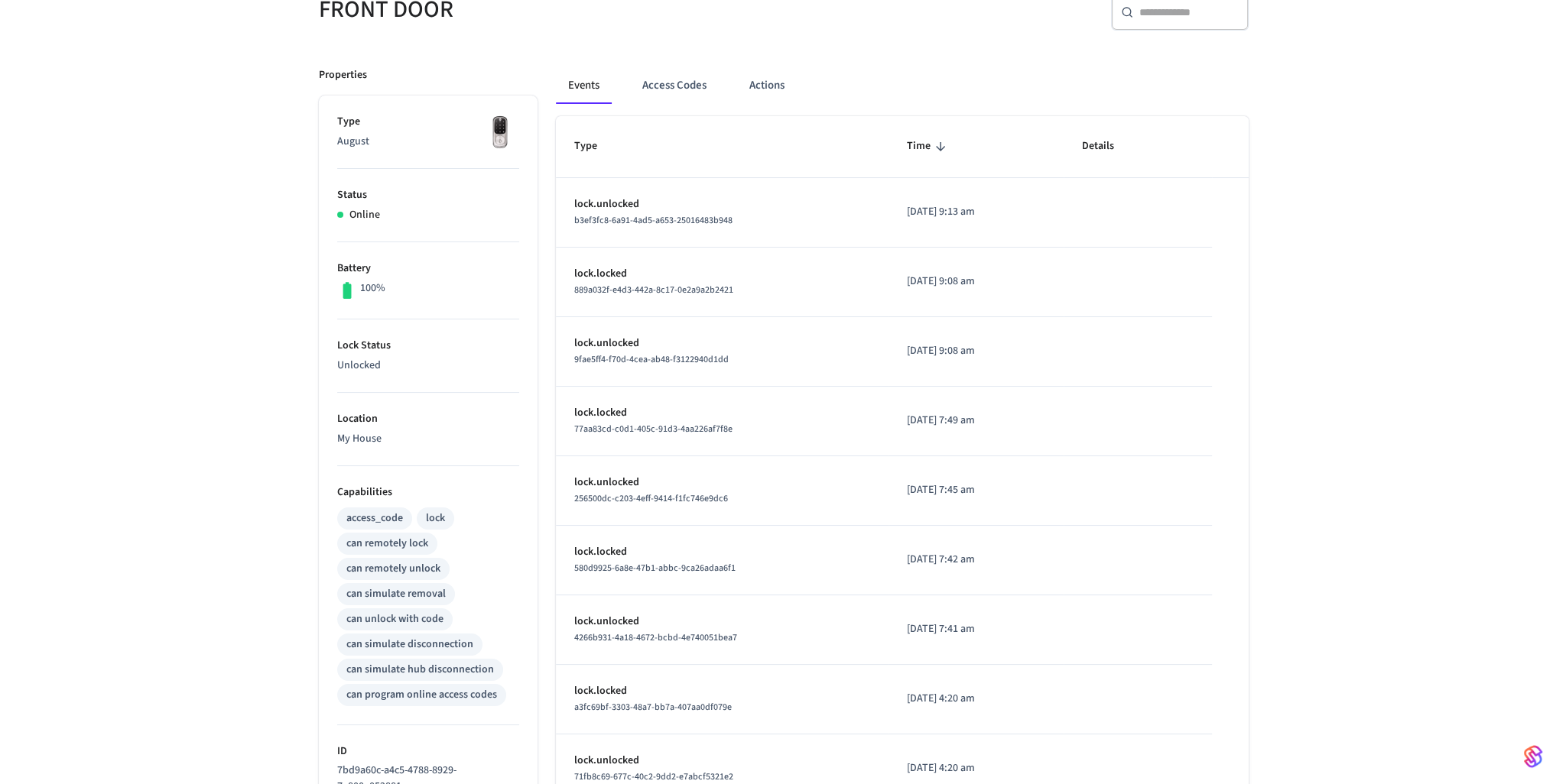
scroll to position [0, 0]
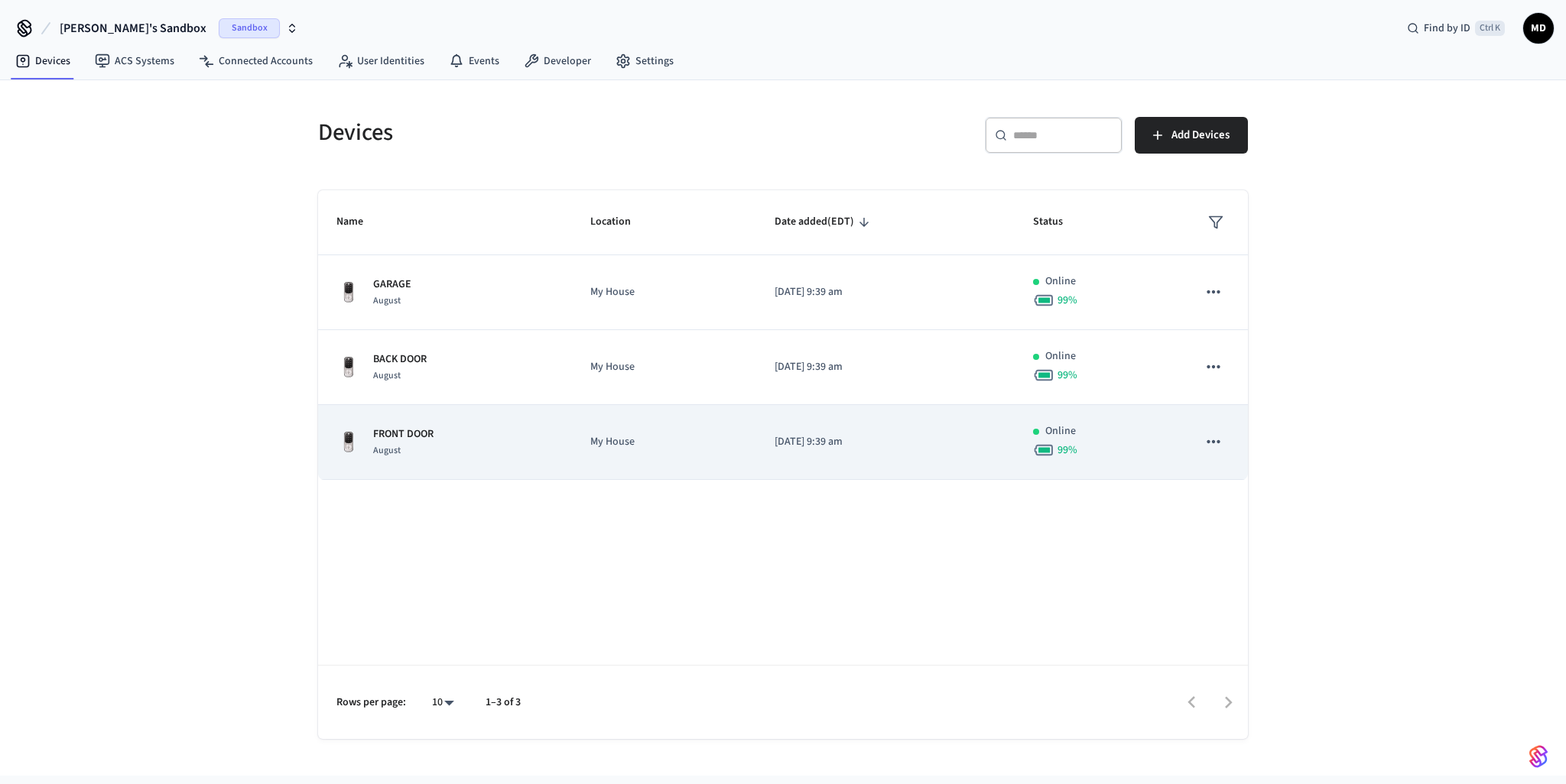
click at [1217, 442] on icon "sticky table" at bounding box center [1214, 441] width 20 height 20
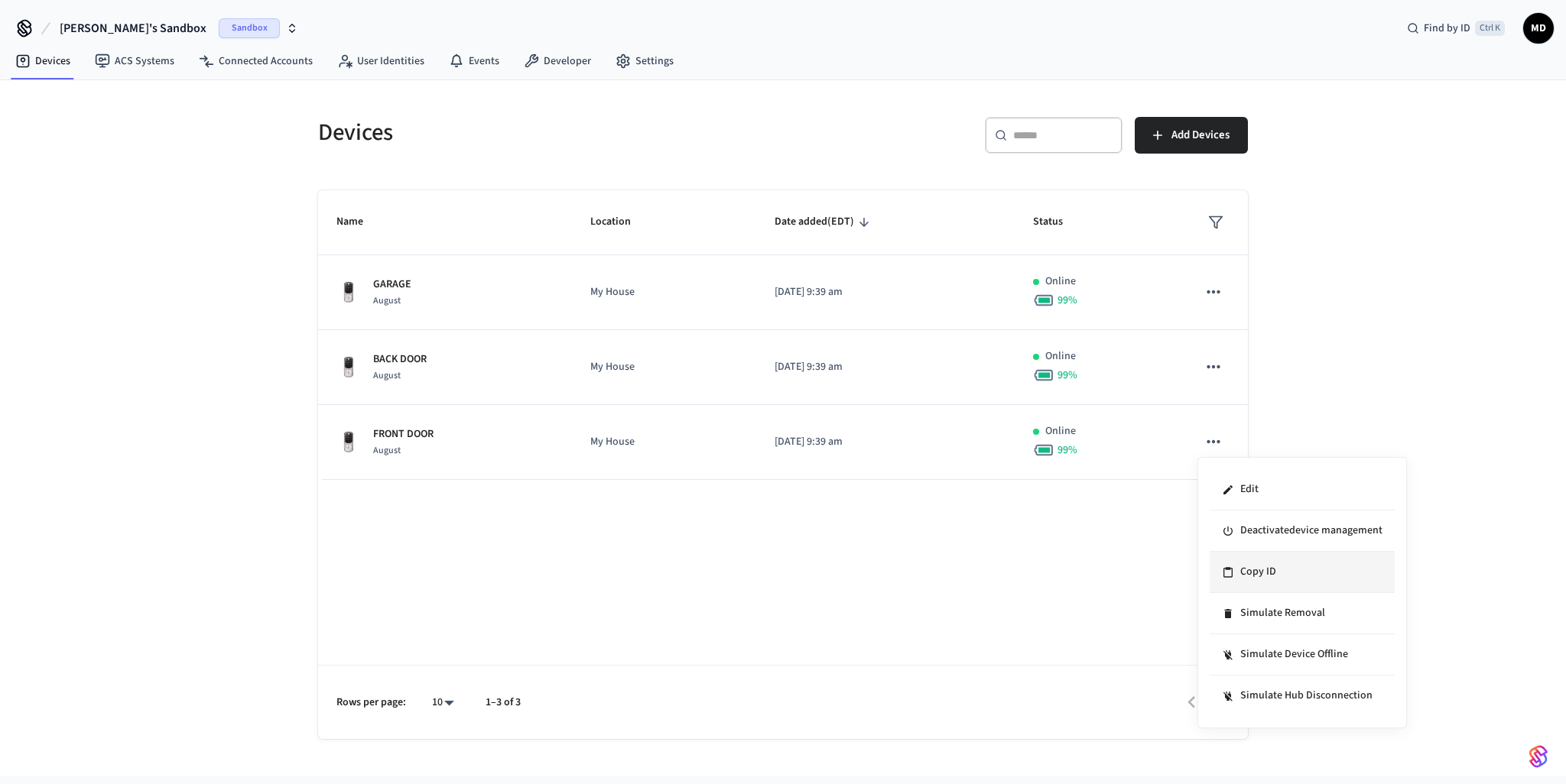
drag, startPoint x: 1239, startPoint y: 562, endPoint x: 1091, endPoint y: 435, distance: 195.0
click at [1239, 560] on li "Copy ID" at bounding box center [1302, 572] width 185 height 42
click at [1341, 450] on div "Devices ​ ​ Add Devices Name Location Date added (EDT) Status GARAGE August My …" at bounding box center [783, 428] width 1566 height 696
